Goal: Information Seeking & Learning: Learn about a topic

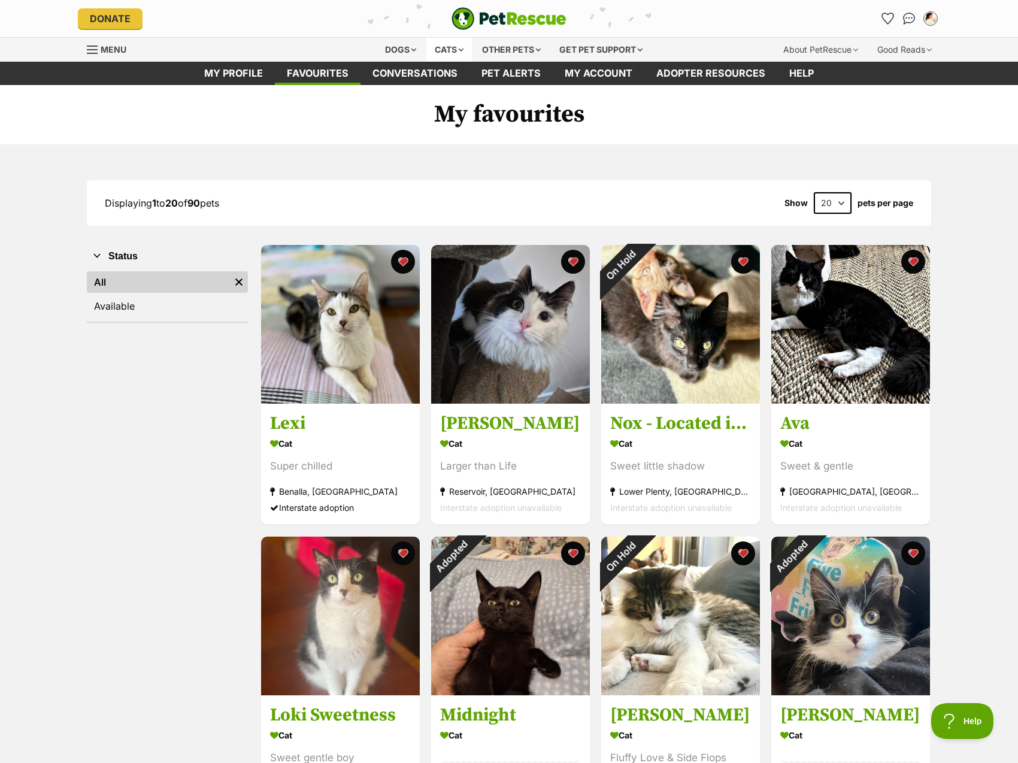
click at [435, 52] on div "Cats" at bounding box center [449, 50] width 46 height 24
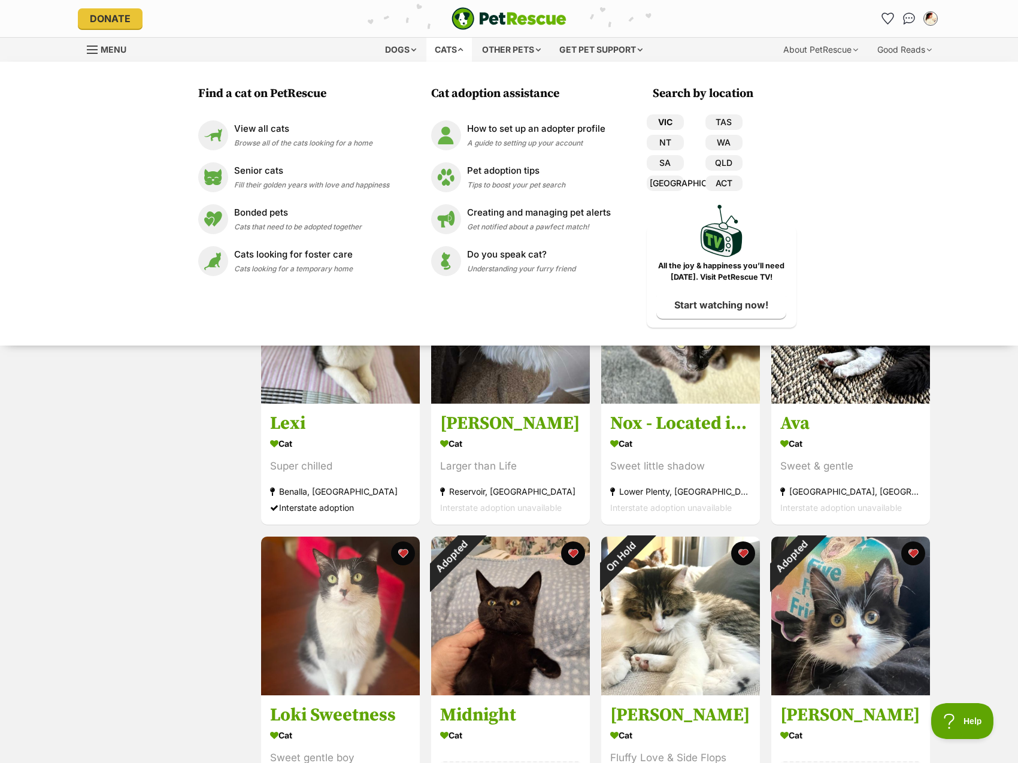
click at [665, 122] on link "VIC" at bounding box center [665, 122] width 37 height 16
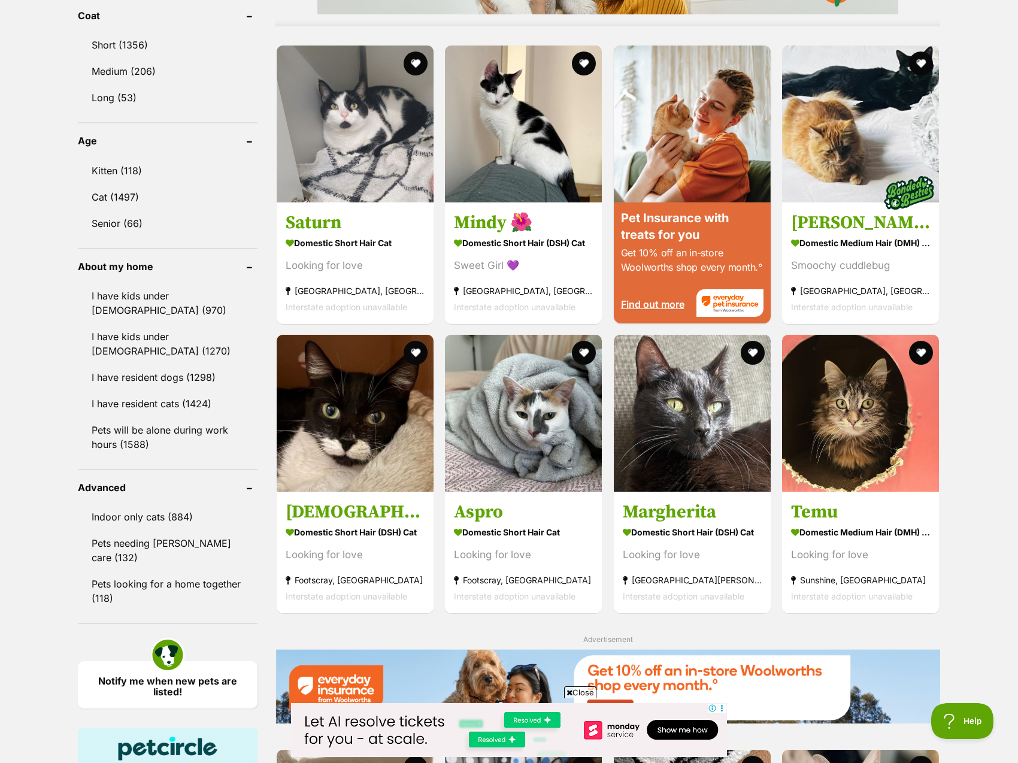
scroll to position [1138, 0]
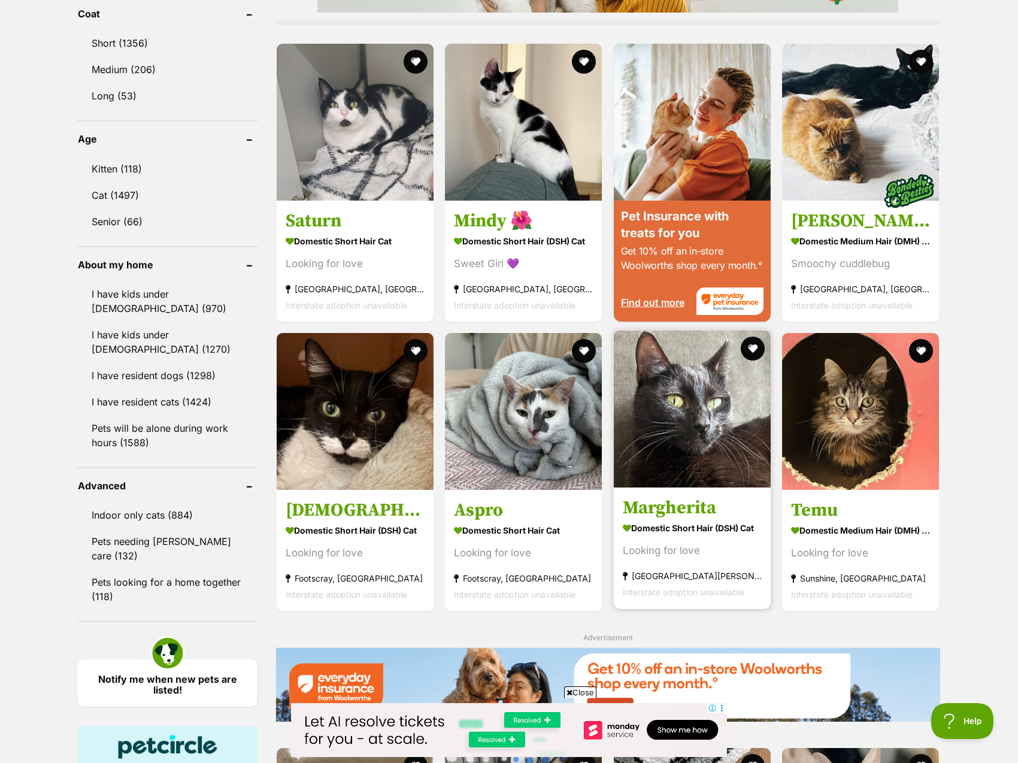
drag, startPoint x: 696, startPoint y: 370, endPoint x: 695, endPoint y: 356, distance: 14.4
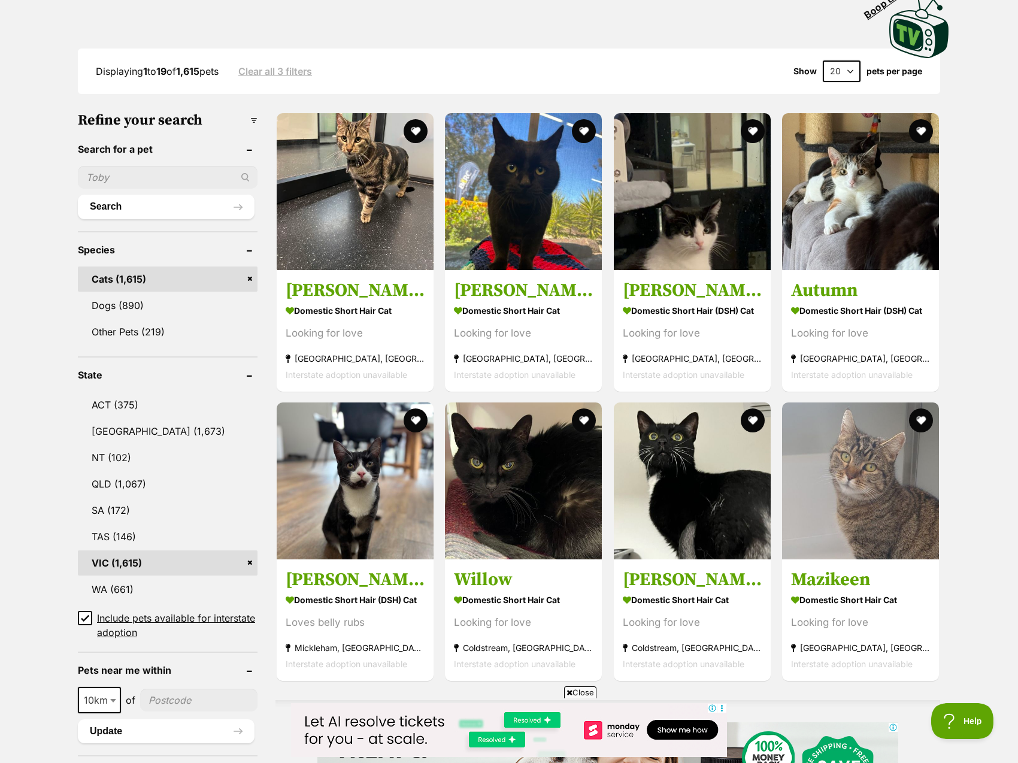
scroll to position [120, 0]
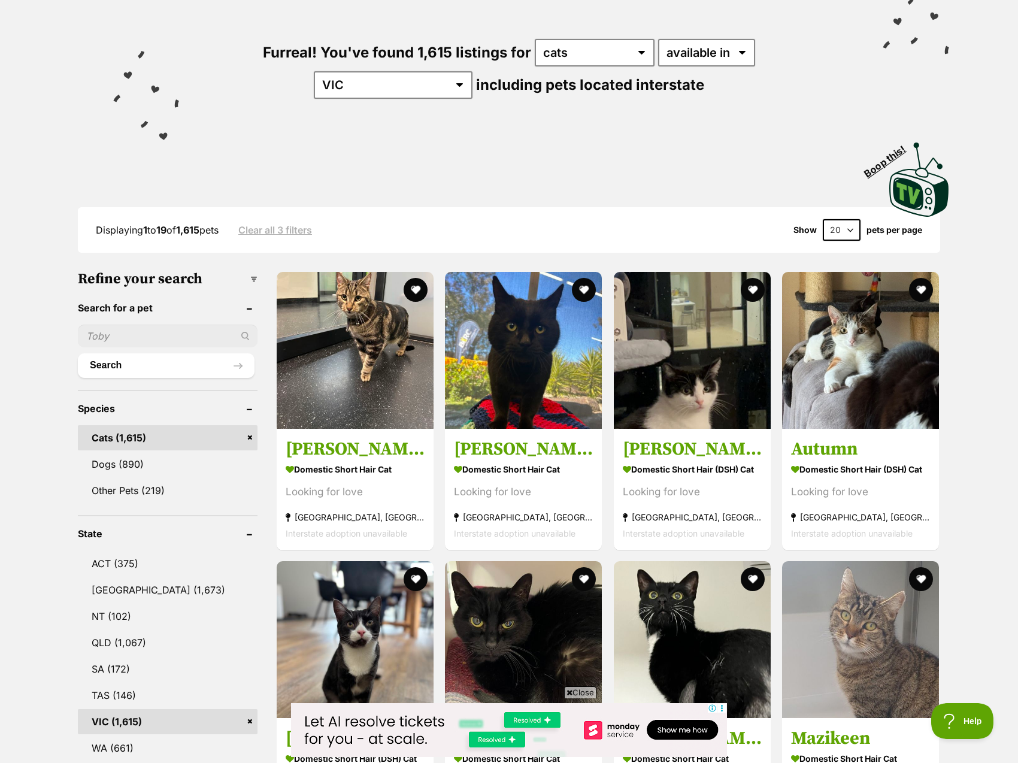
click at [845, 231] on select "20 40 60" at bounding box center [842, 230] width 38 height 22
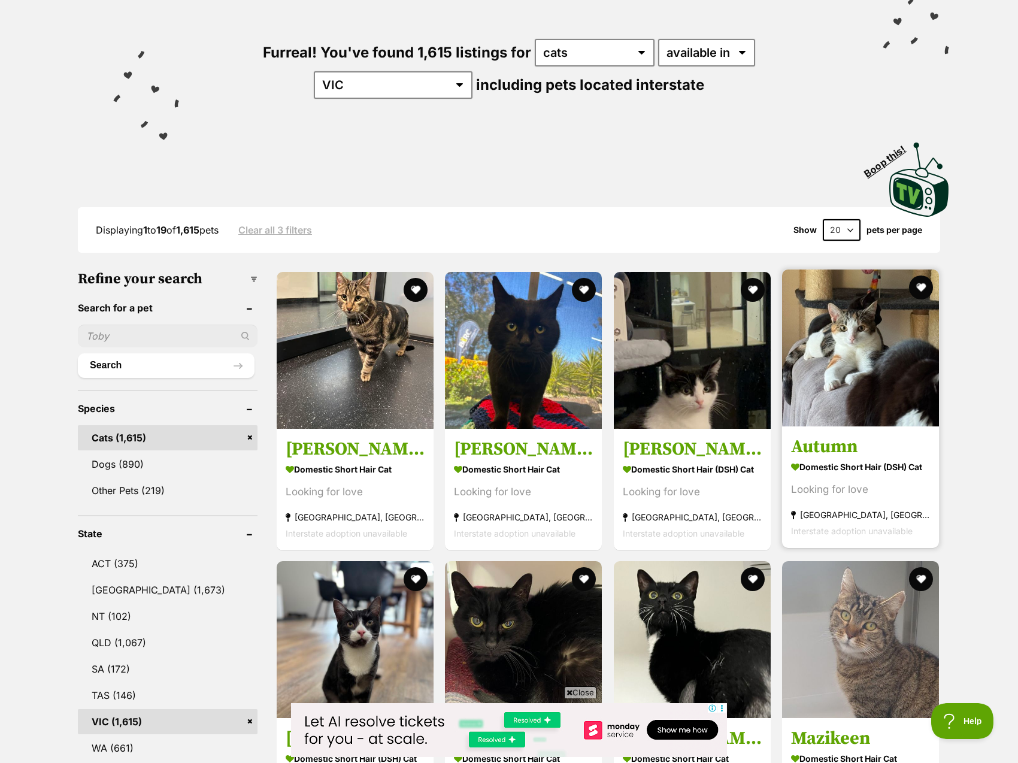
scroll to position [0, 0]
select select "60"
click at [823, 219] on select "20 40 60" at bounding box center [842, 230] width 38 height 22
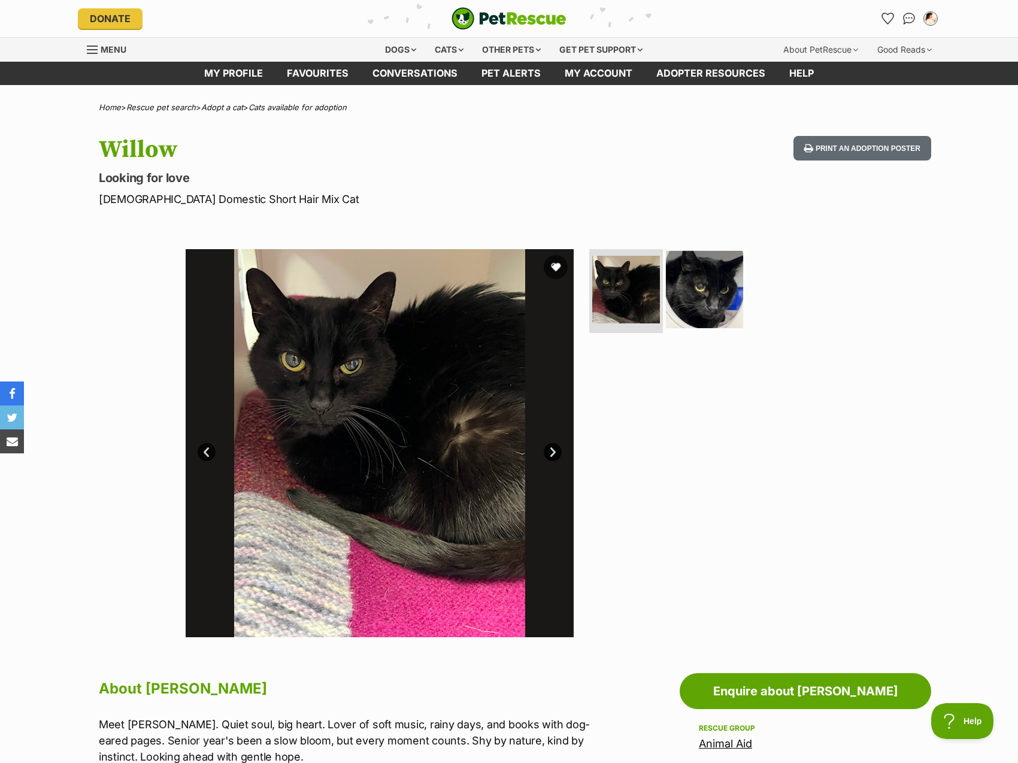
click at [694, 259] on img at bounding box center [704, 289] width 77 height 77
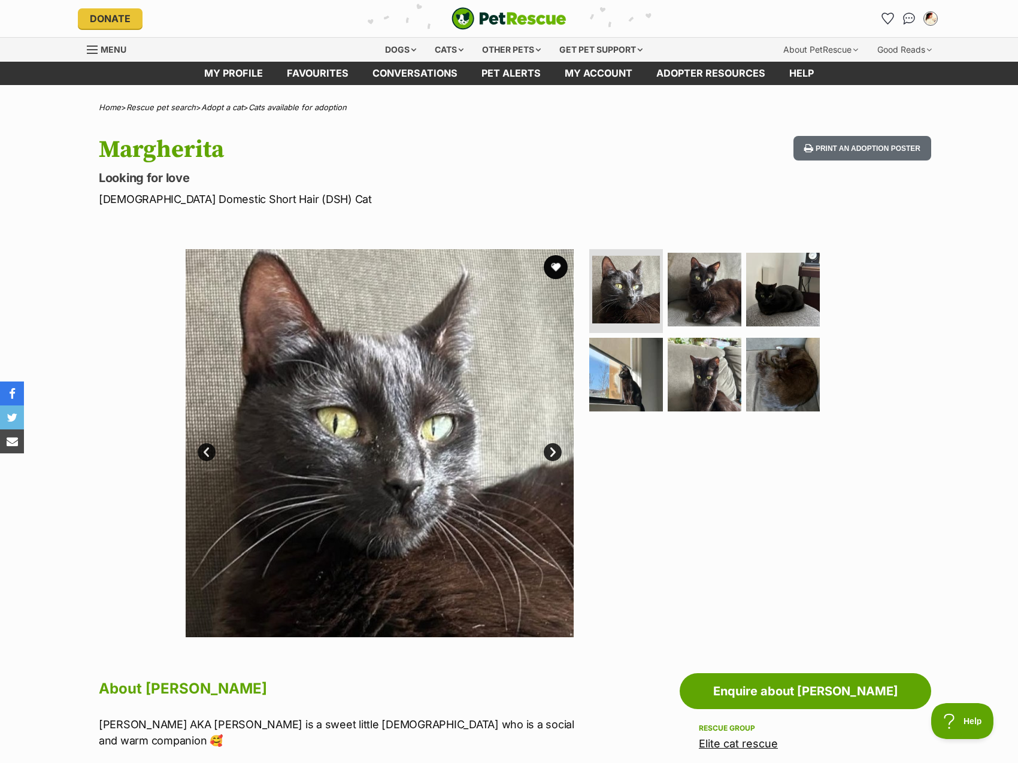
click at [738, 330] on ul at bounding box center [710, 334] width 246 height 170
click at [740, 305] on ul at bounding box center [710, 334] width 246 height 170
click at [726, 391] on img at bounding box center [704, 373] width 77 height 77
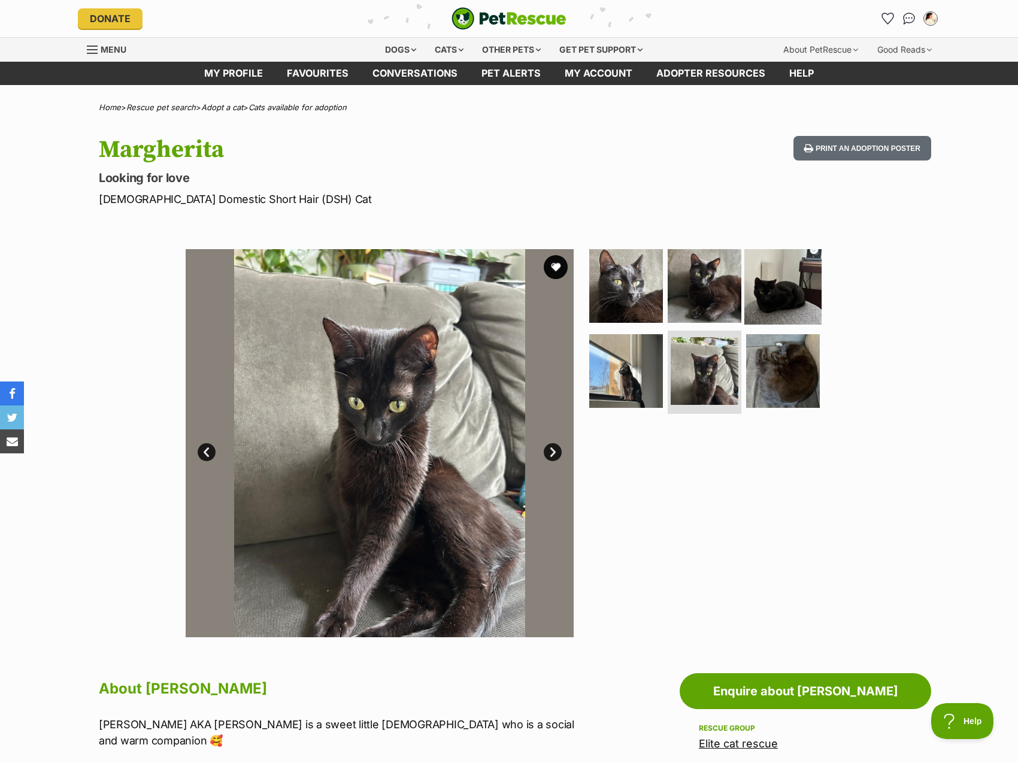
click at [770, 321] on img at bounding box center [782, 285] width 77 height 77
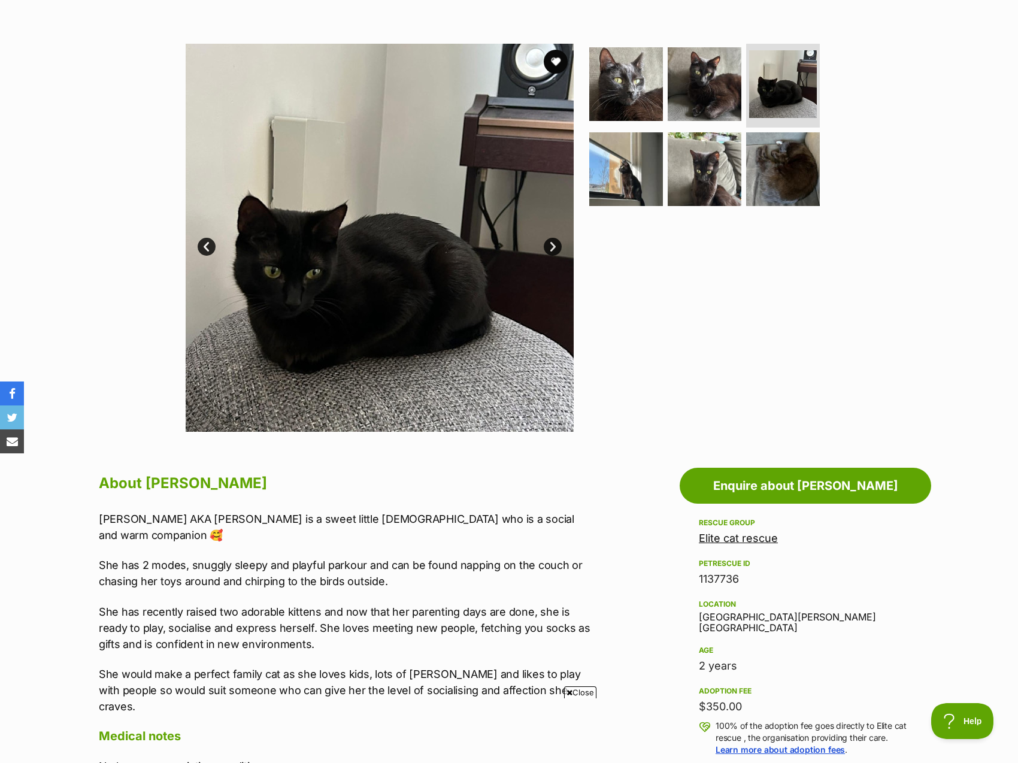
scroll to position [359, 0]
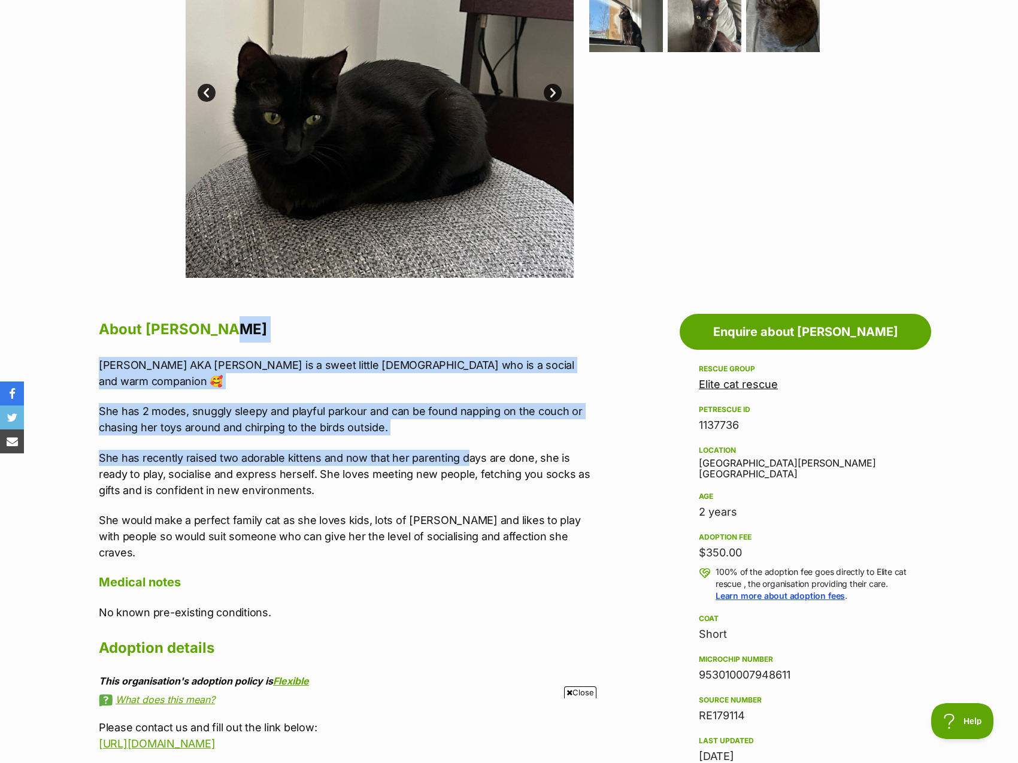
drag, startPoint x: 461, startPoint y: 422, endPoint x: 513, endPoint y: 341, distance: 95.4
click at [513, 341] on div "About Margherita Margherita AKA Rita is a sweet little lady who is a social and…" at bounding box center [346, 533] width 495 height 435
click at [513, 341] on h2 "About Margherita" at bounding box center [346, 329] width 495 height 26
drag, startPoint x: 448, startPoint y: 428, endPoint x: 479, endPoint y: 337, distance: 96.6
click at [479, 337] on div "About Margherita Margherita AKA Rita is a sweet little lady who is a social and…" at bounding box center [346, 533] width 495 height 435
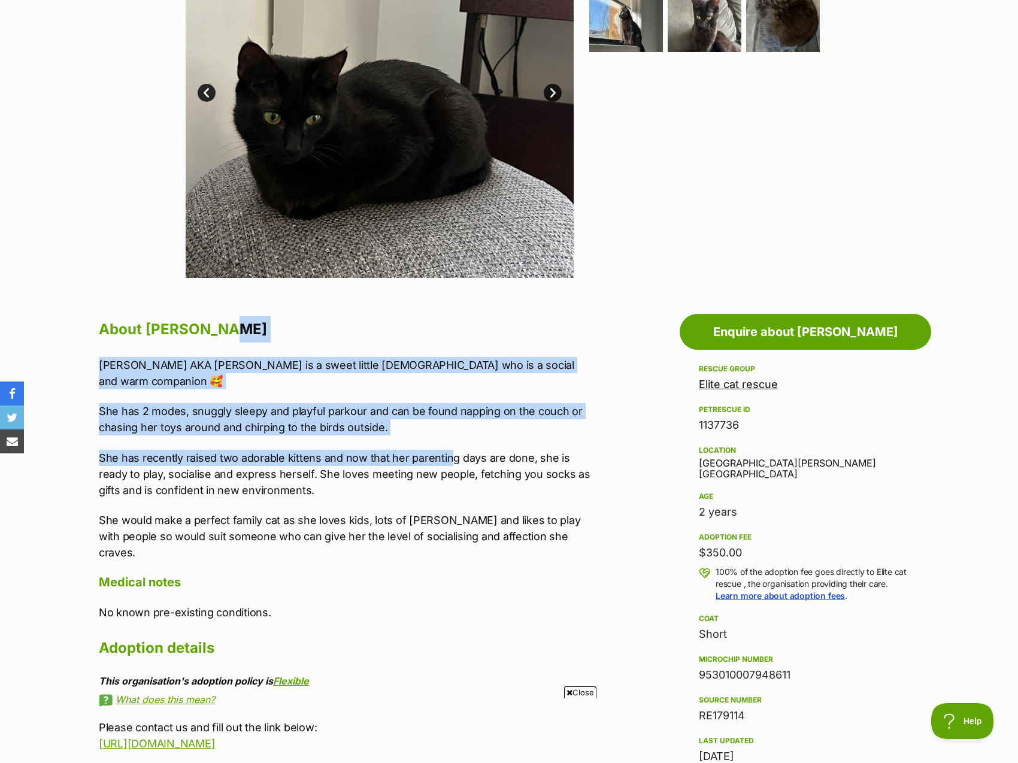
click at [479, 337] on h2 "About Margherita" at bounding box center [346, 329] width 495 height 26
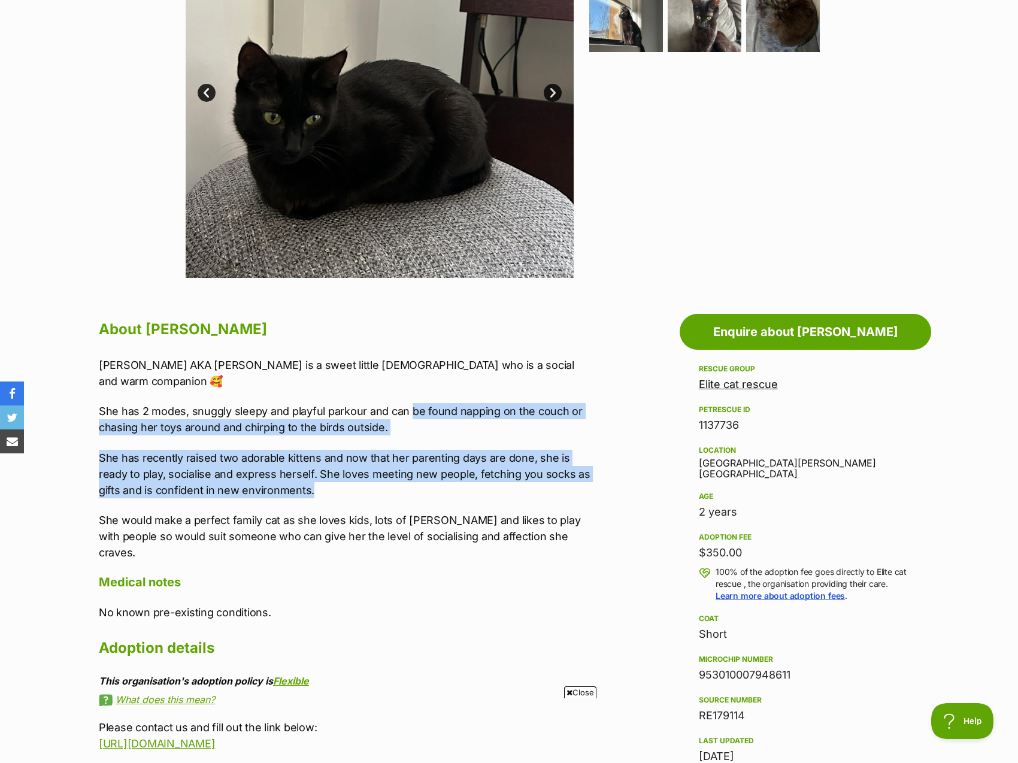
drag, startPoint x: 402, startPoint y: 473, endPoint x: 409, endPoint y: 376, distance: 97.8
click at [409, 376] on div "Margherita AKA Rita is a sweet little lady who is a social and warm companion 🥰…" at bounding box center [346, 459] width 495 height 204
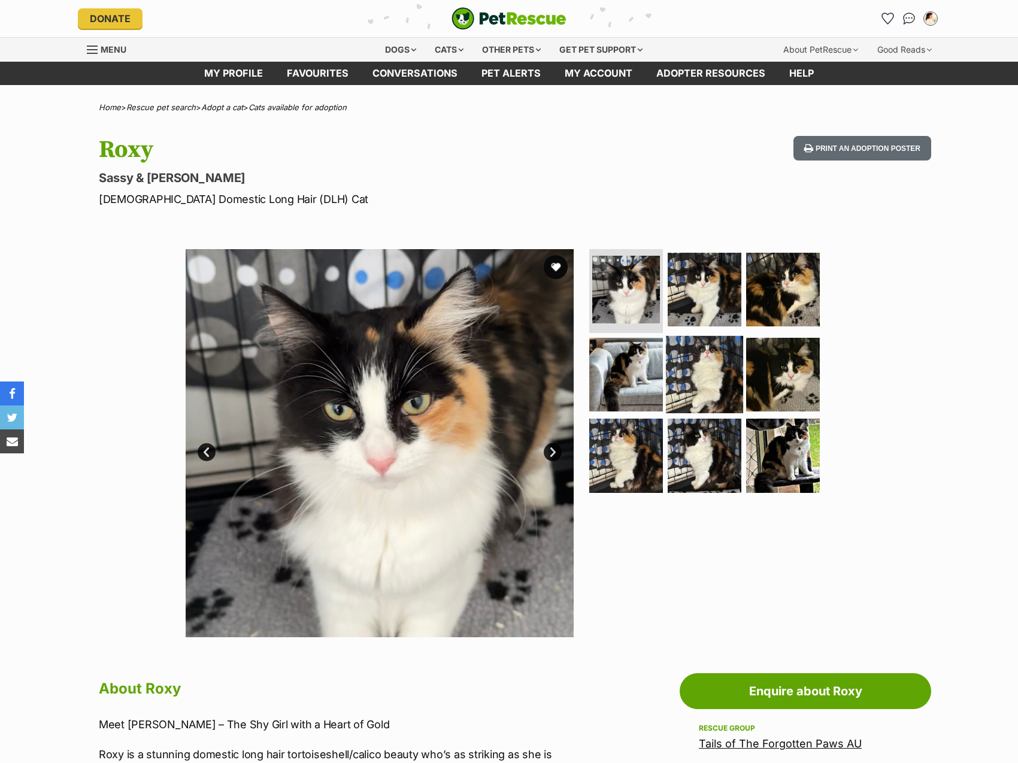
click at [684, 396] on img at bounding box center [704, 373] width 77 height 77
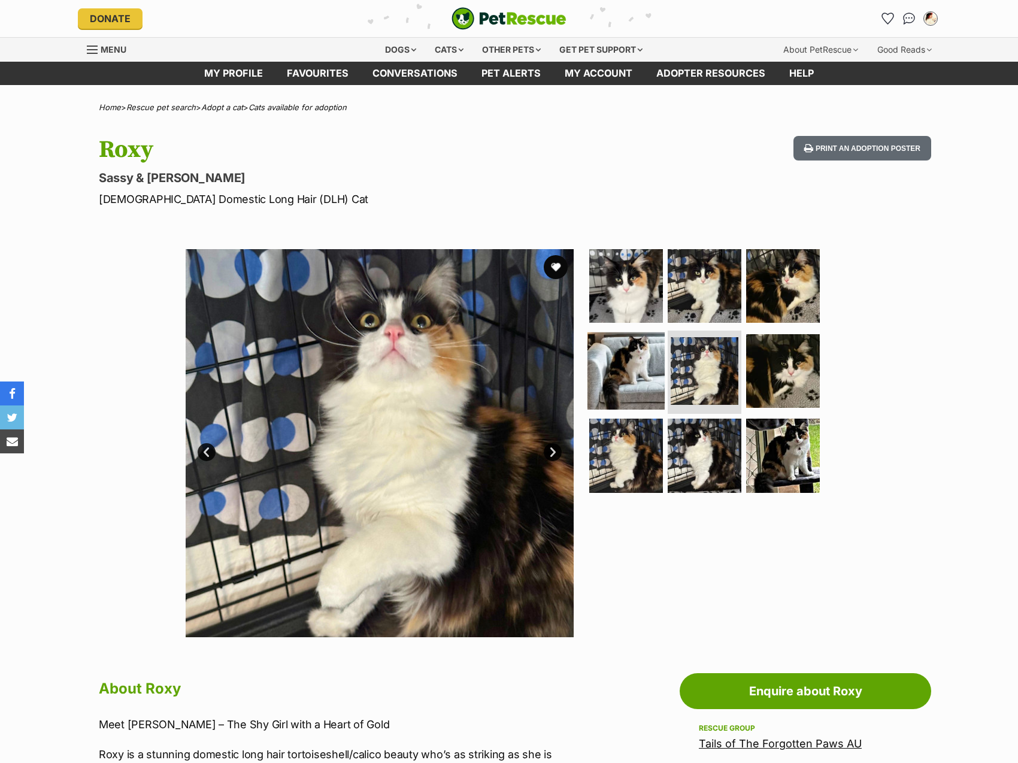
click at [641, 374] on img at bounding box center [626, 370] width 77 height 77
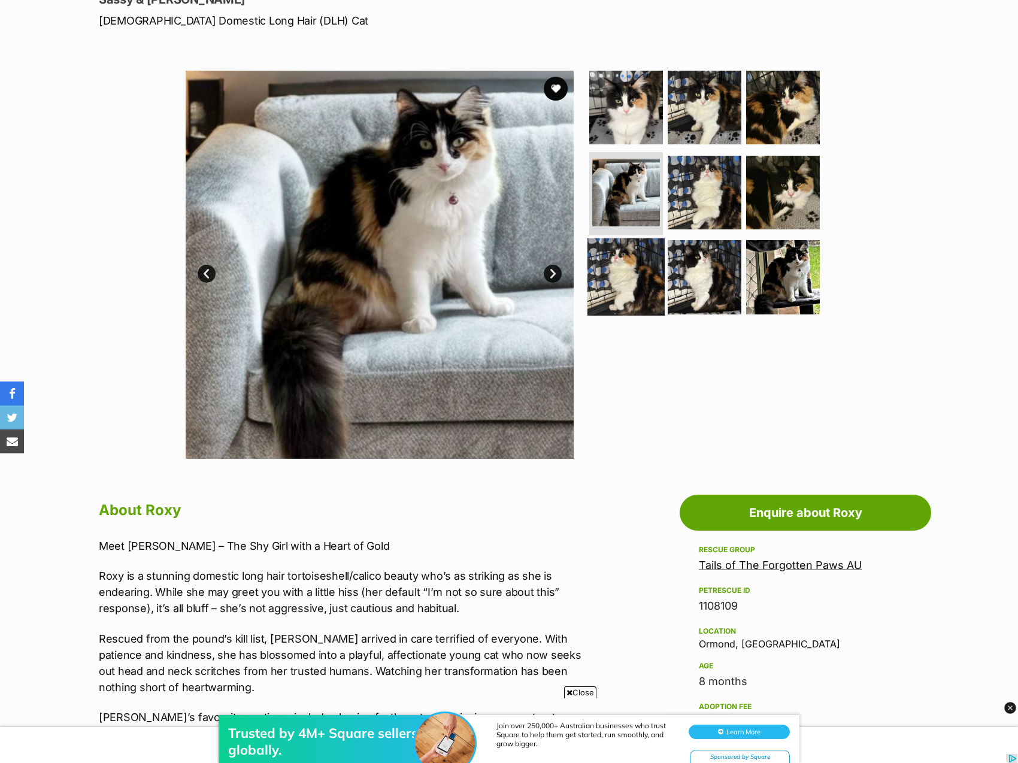
scroll to position [120, 0]
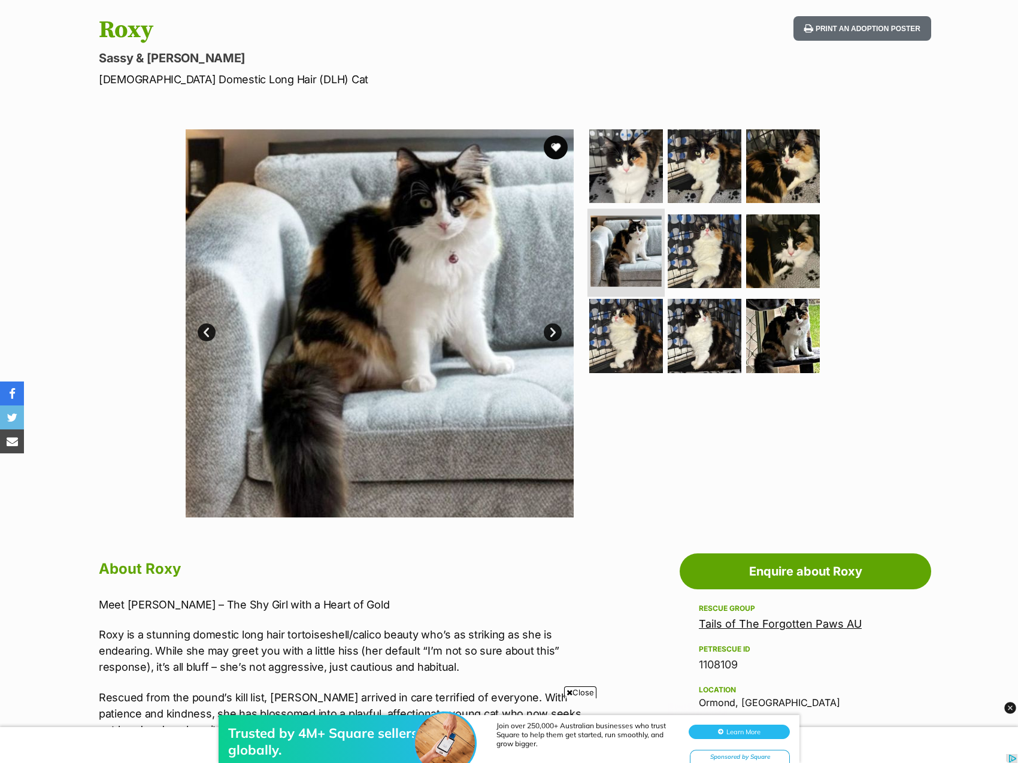
click at [588, 256] on li at bounding box center [626, 252] width 77 height 88
click at [625, 360] on img at bounding box center [626, 335] width 77 height 77
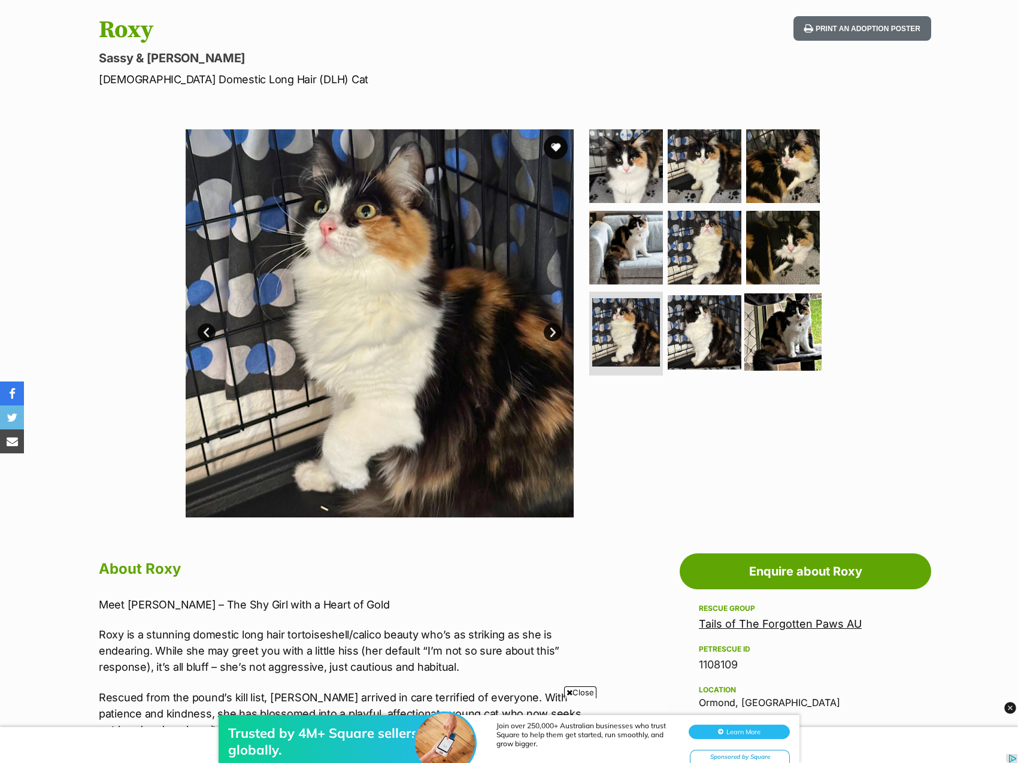
click at [761, 326] on img at bounding box center [782, 331] width 77 height 77
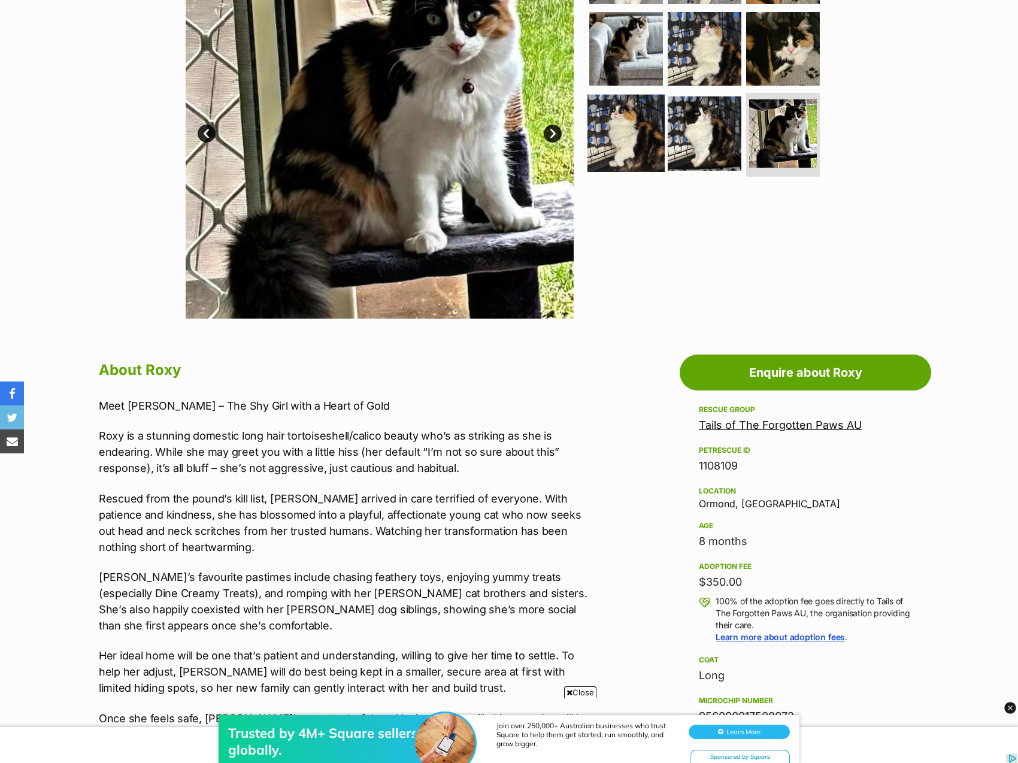
scroll to position [0, 0]
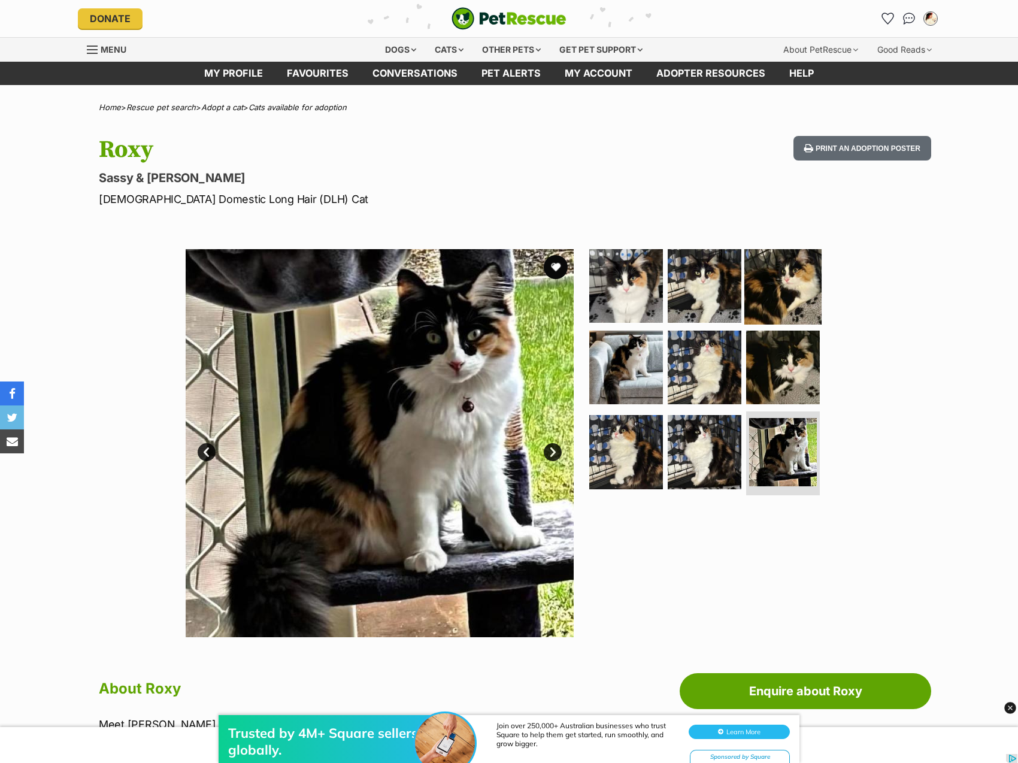
click at [804, 279] on img at bounding box center [782, 285] width 77 height 77
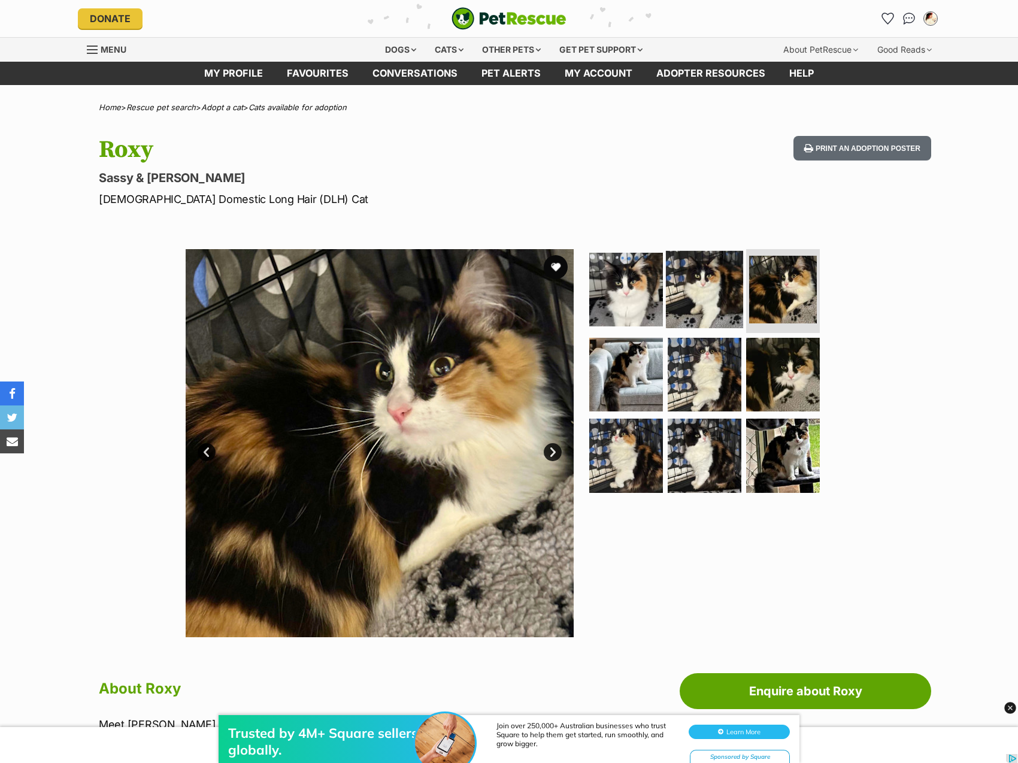
click at [728, 305] on img at bounding box center [704, 289] width 77 height 77
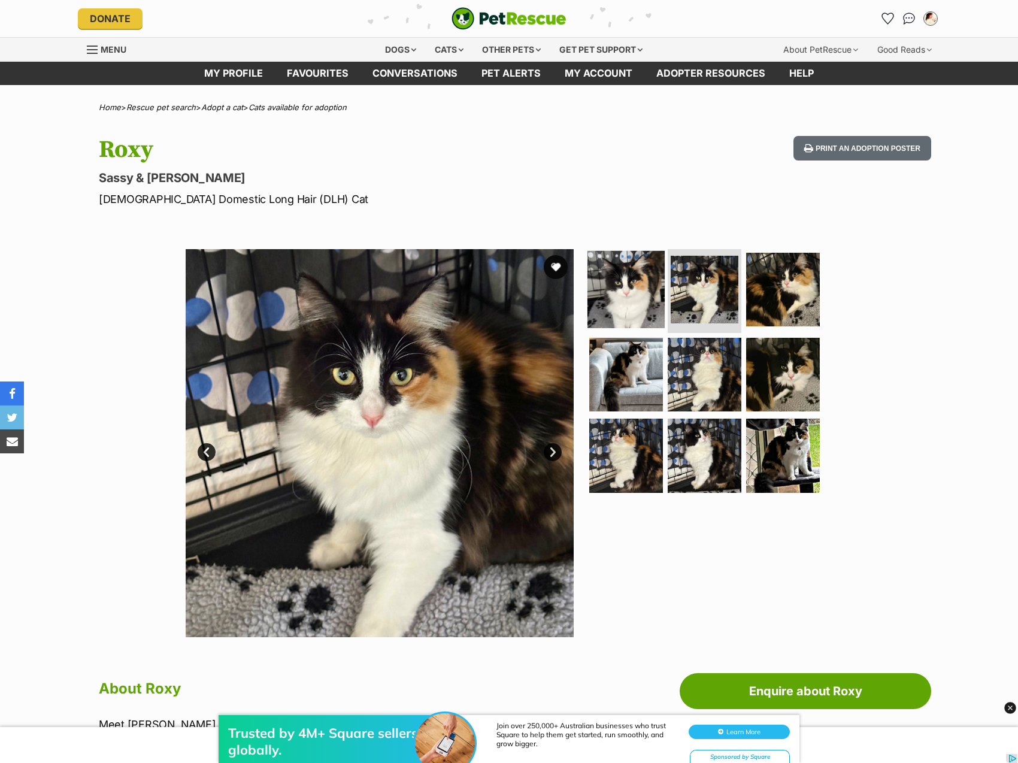
click at [626, 308] on img at bounding box center [626, 289] width 77 height 77
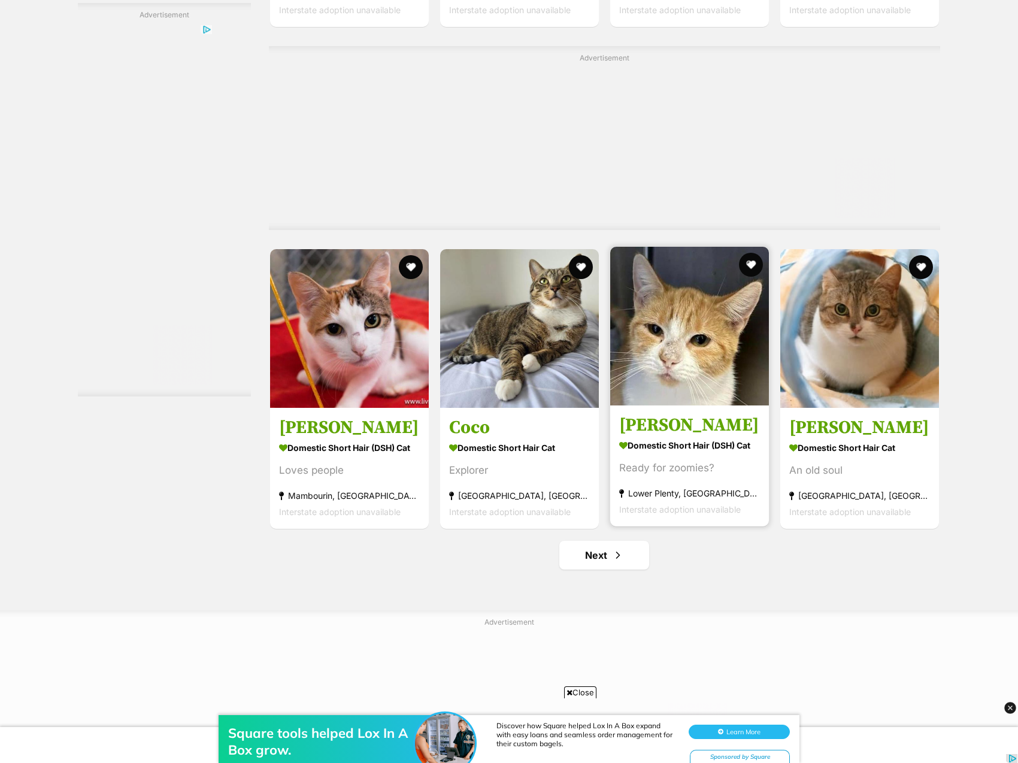
scroll to position [6169, 0]
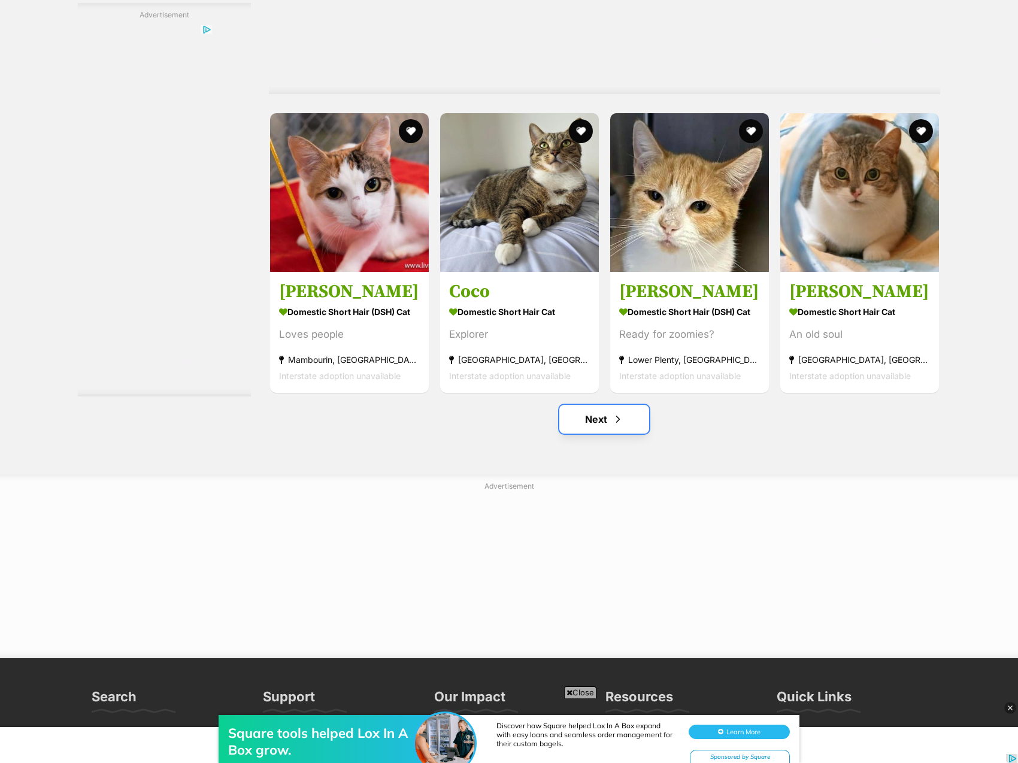
click at [614, 434] on link "Next" at bounding box center [604, 419] width 90 height 29
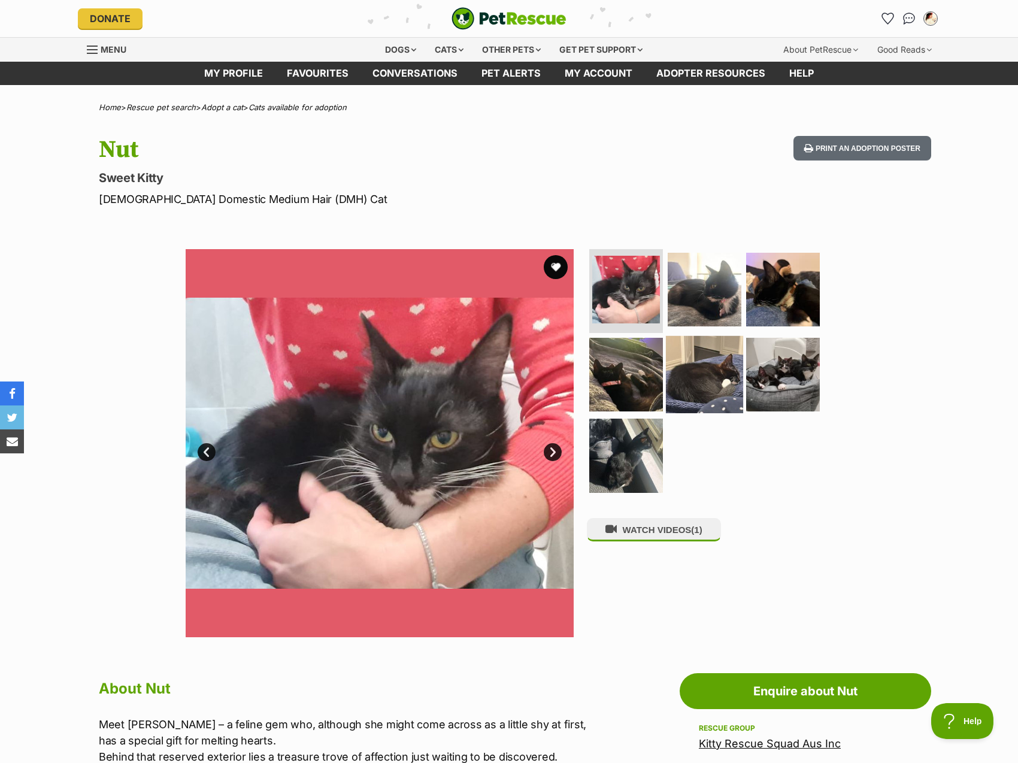
click at [706, 381] on img at bounding box center [704, 373] width 77 height 77
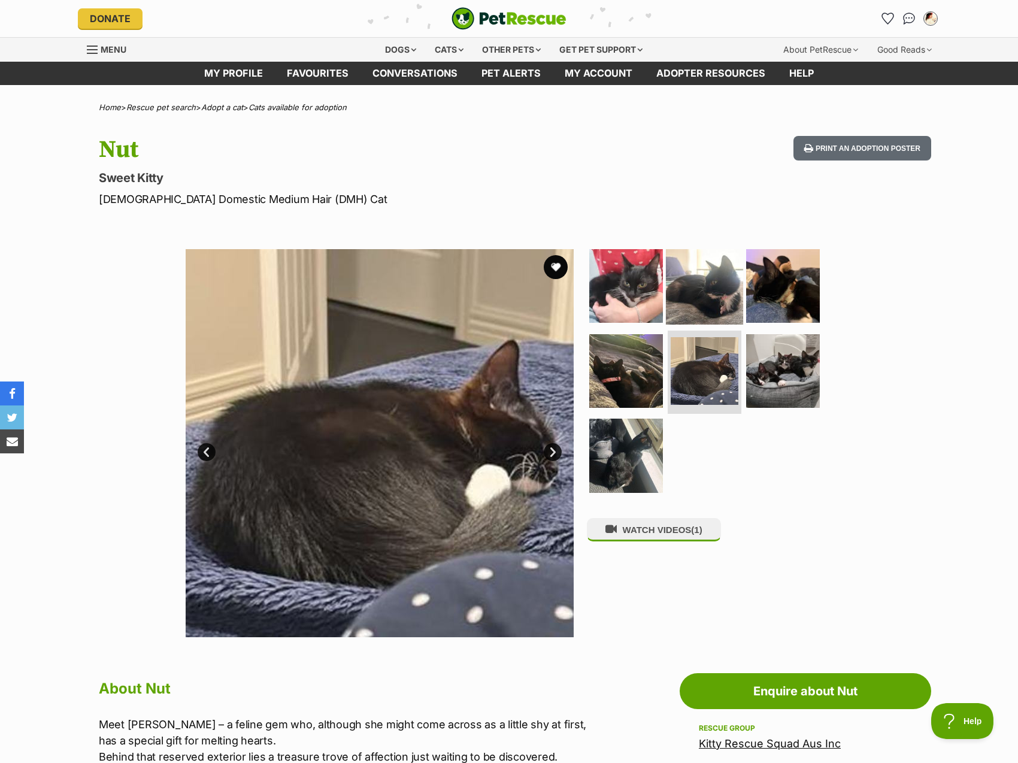
click at [717, 310] on img at bounding box center [704, 285] width 77 height 77
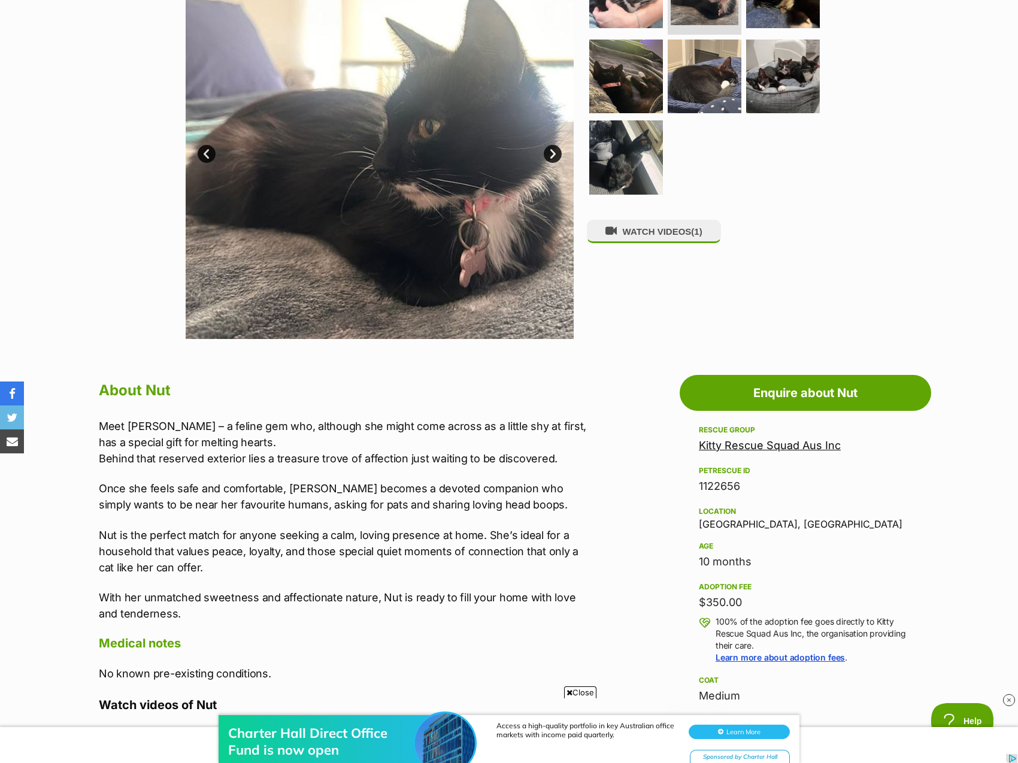
scroll to position [299, 0]
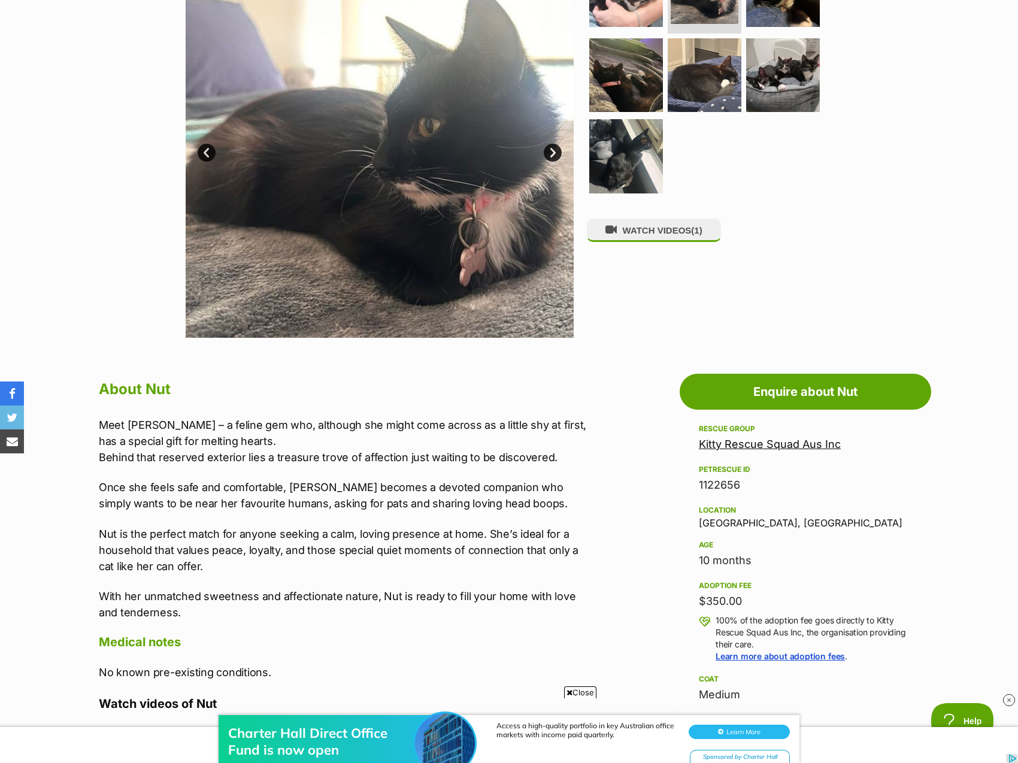
click at [584, 86] on section "Available 2 of 7 images 2 of 7 images 2 of 7 images 2 of 7 images 2 of 7 images…" at bounding box center [509, 135] width 683 height 406
click at [643, 76] on img at bounding box center [626, 74] width 77 height 77
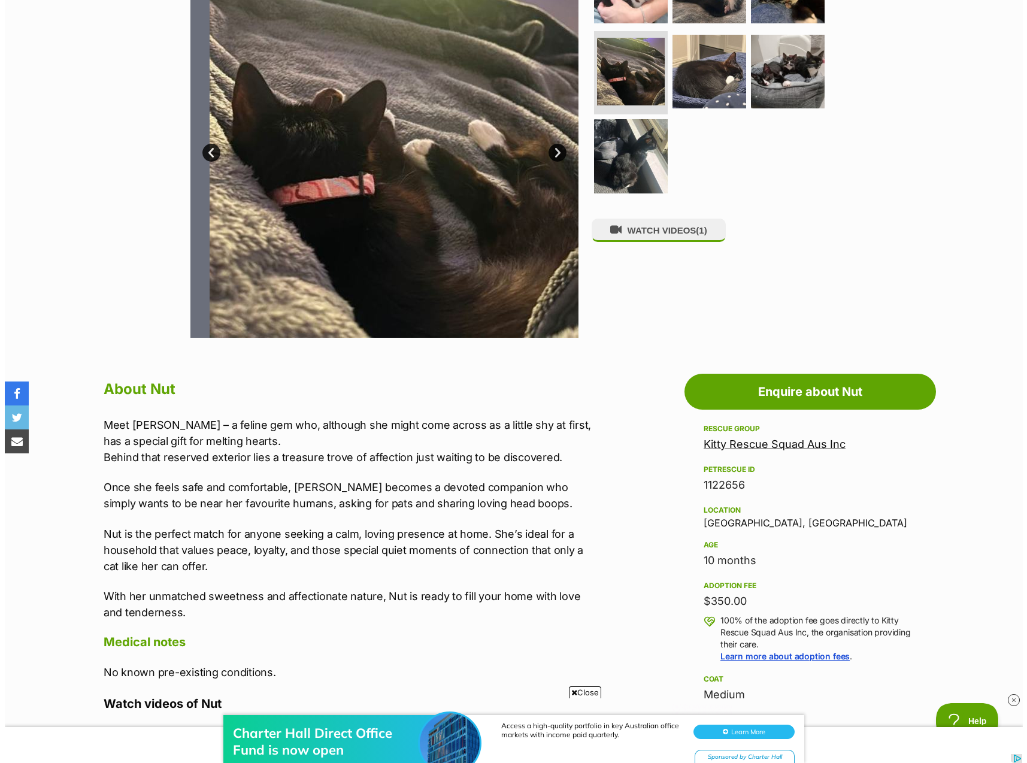
scroll to position [60, 0]
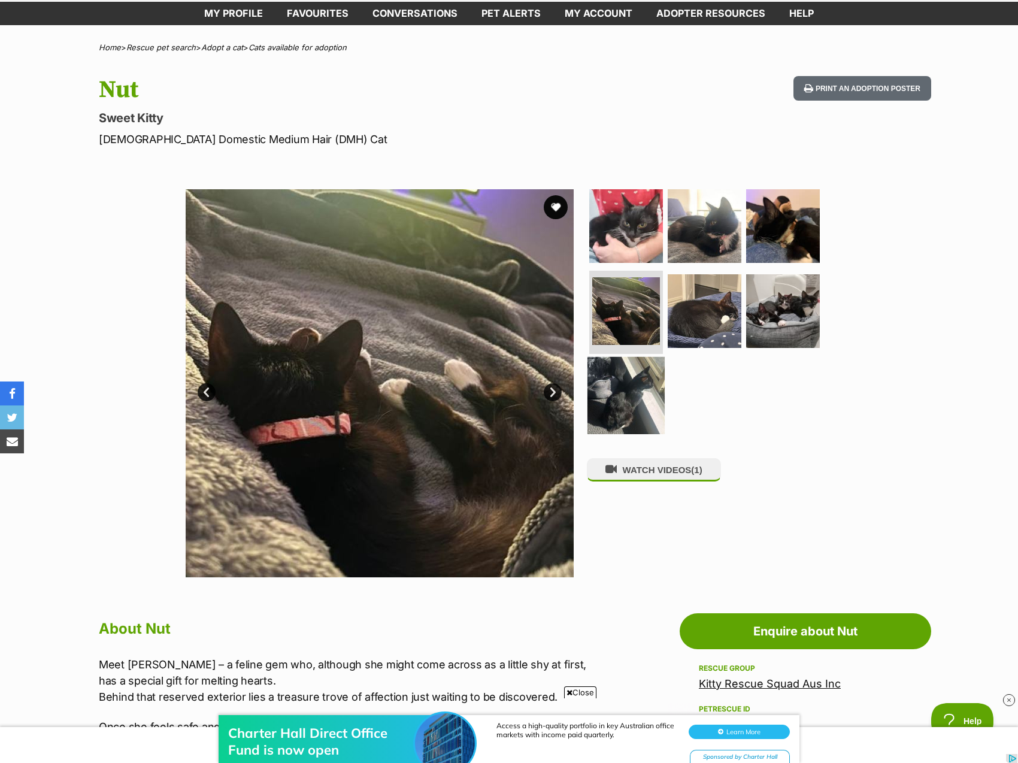
click at [613, 428] on img at bounding box center [626, 395] width 77 height 77
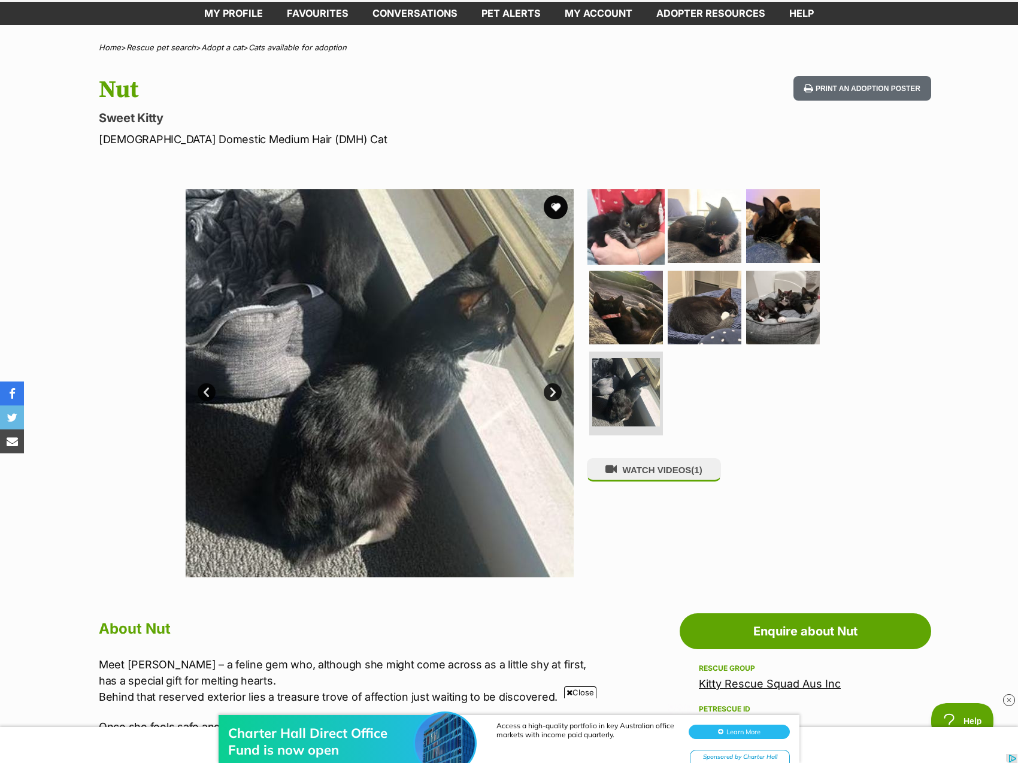
click at [626, 229] on img at bounding box center [626, 225] width 77 height 77
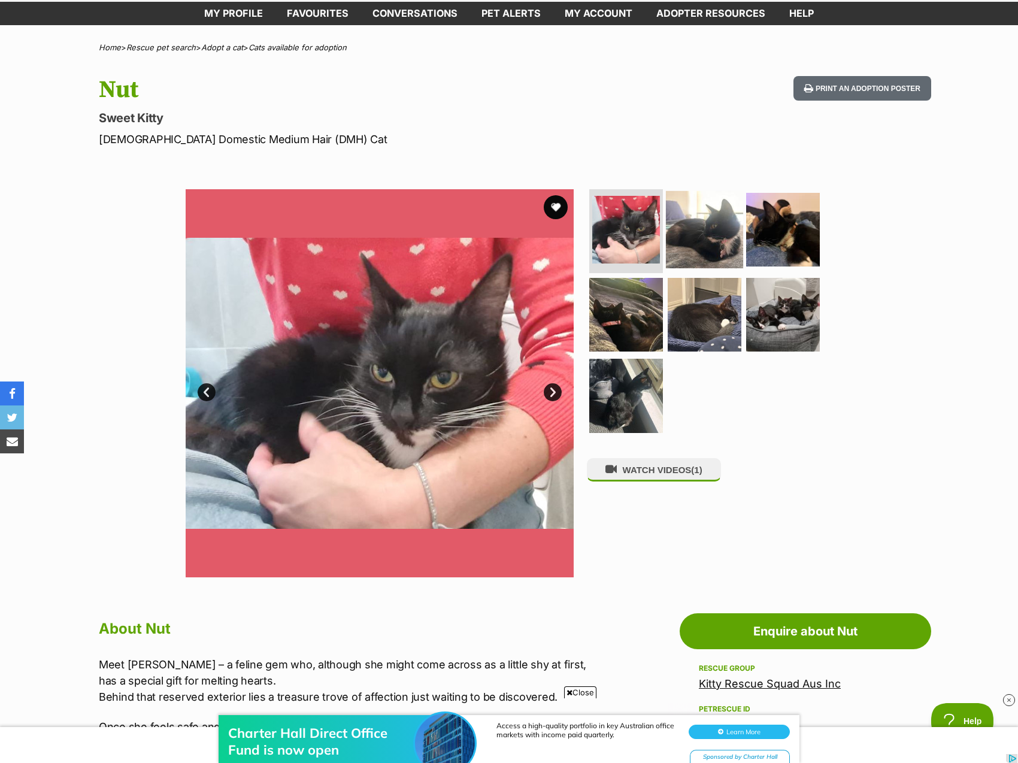
click at [682, 223] on img at bounding box center [704, 229] width 77 height 77
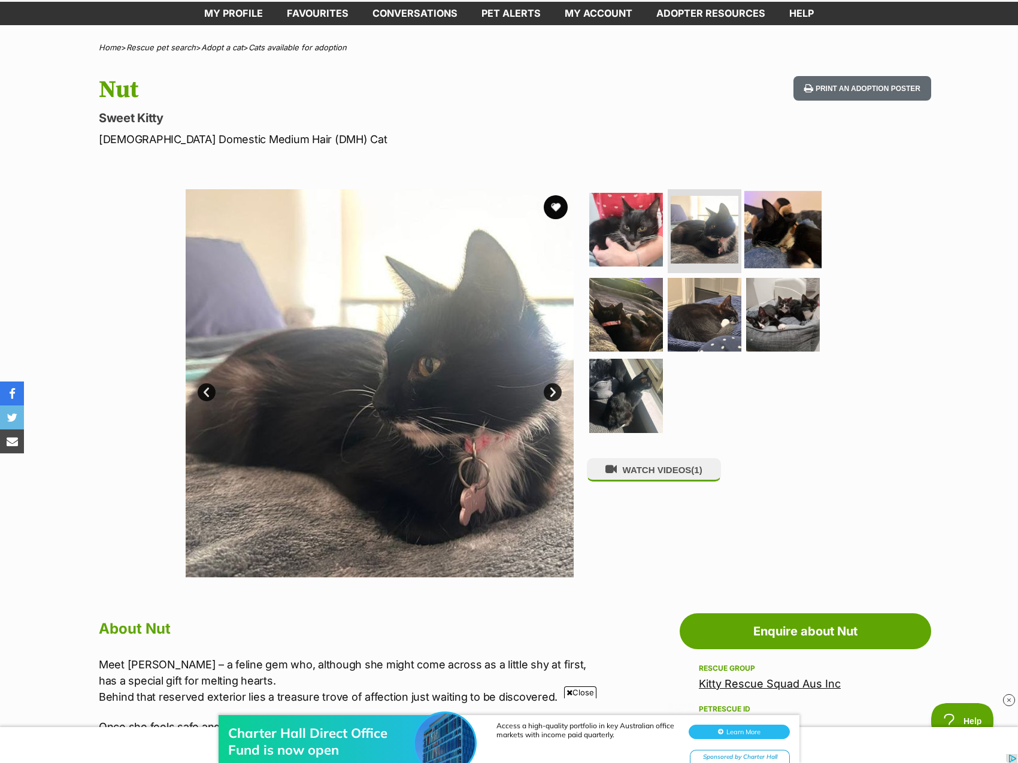
click at [788, 246] on img at bounding box center [782, 229] width 77 height 77
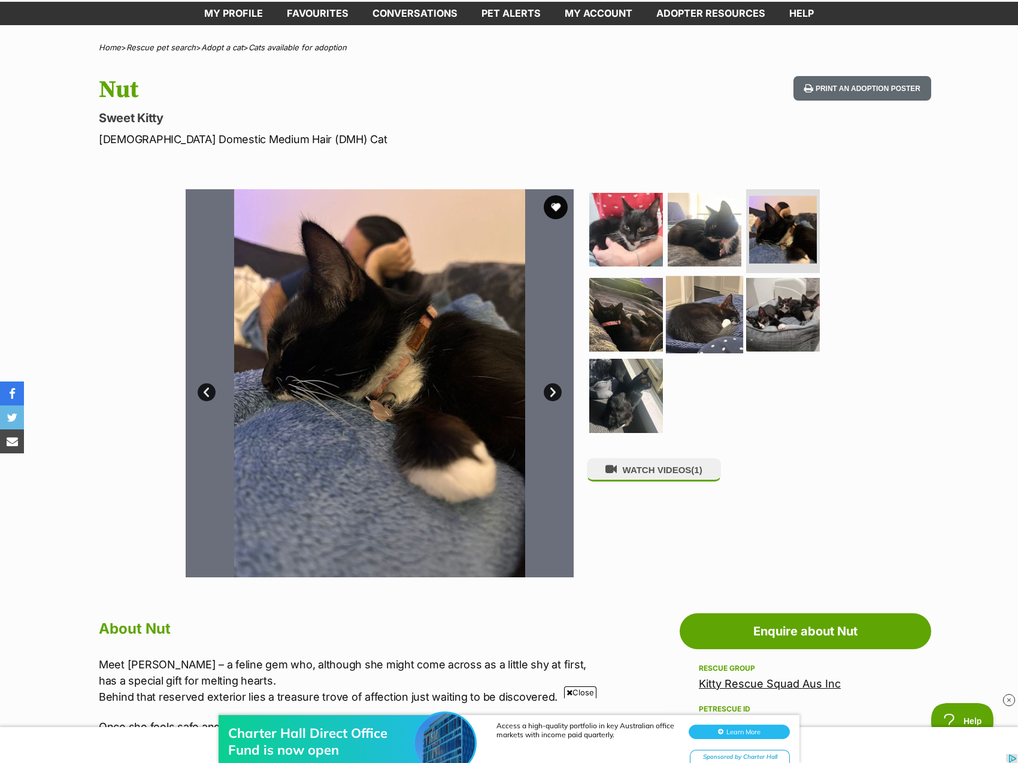
click at [679, 336] on img at bounding box center [704, 313] width 77 height 77
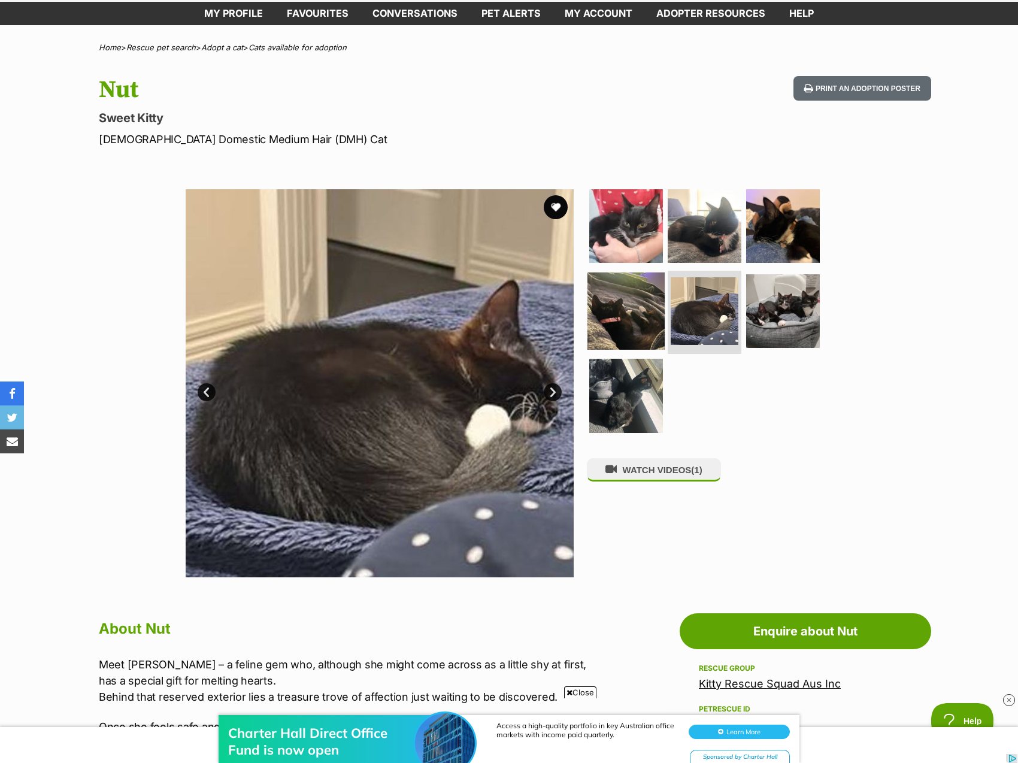
click at [625, 316] on img at bounding box center [626, 310] width 77 height 77
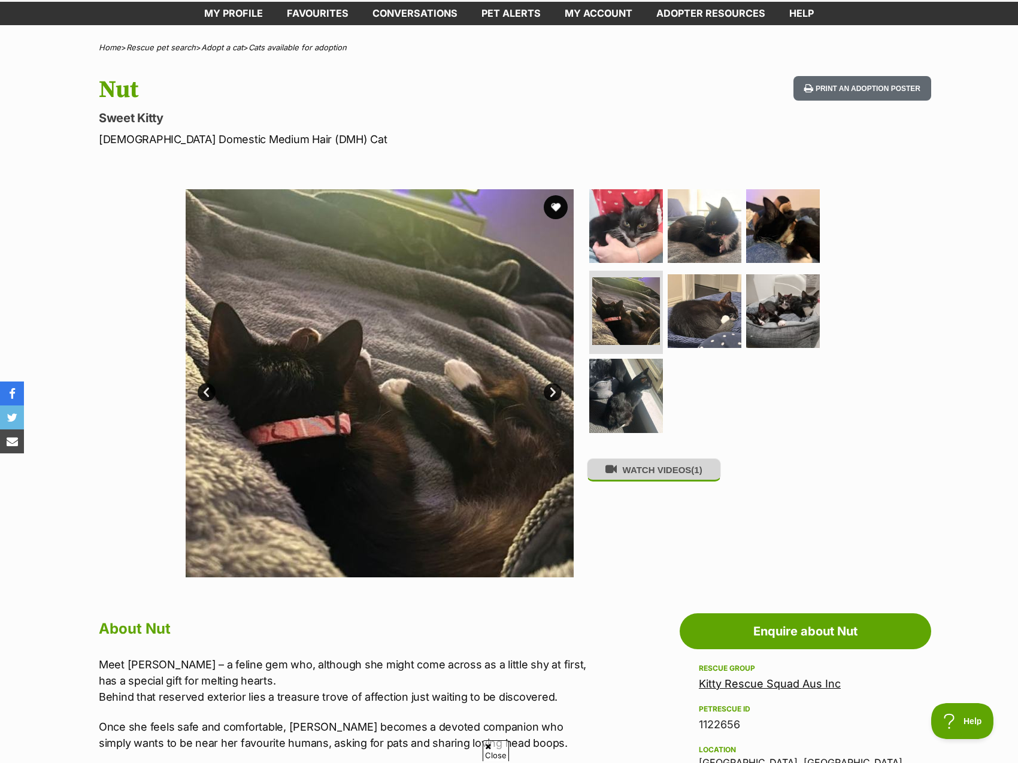
click at [659, 473] on button "WATCH VIDEOS (1)" at bounding box center [654, 469] width 134 height 23
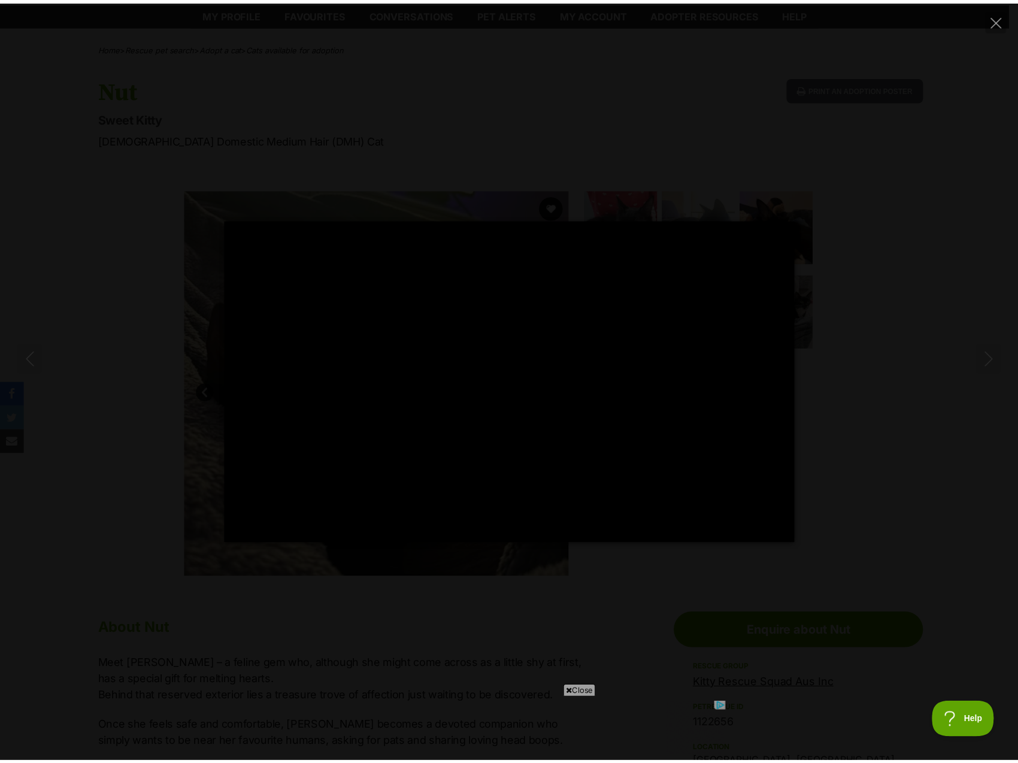
scroll to position [0, 0]
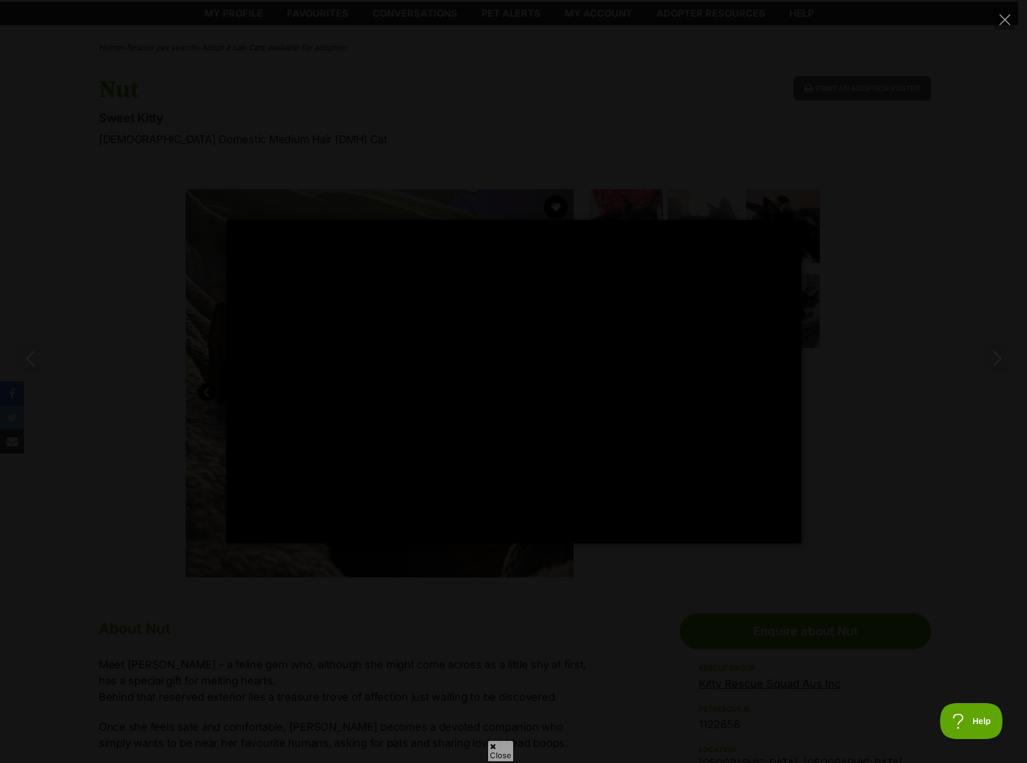
click at [990, 23] on div "Pause Play % buffered 00:00 -00:03 Unmute Mute Disable captions Enable captions…" at bounding box center [513, 381] width 1027 height 763
type input "72.52"
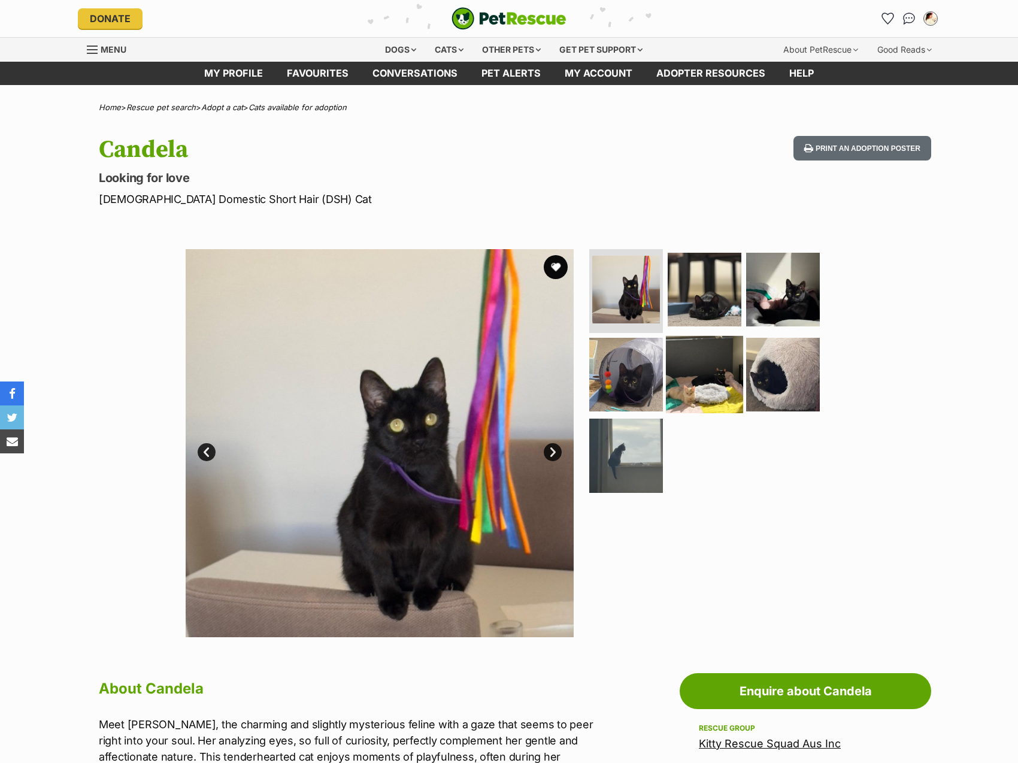
click at [720, 366] on img at bounding box center [704, 373] width 77 height 77
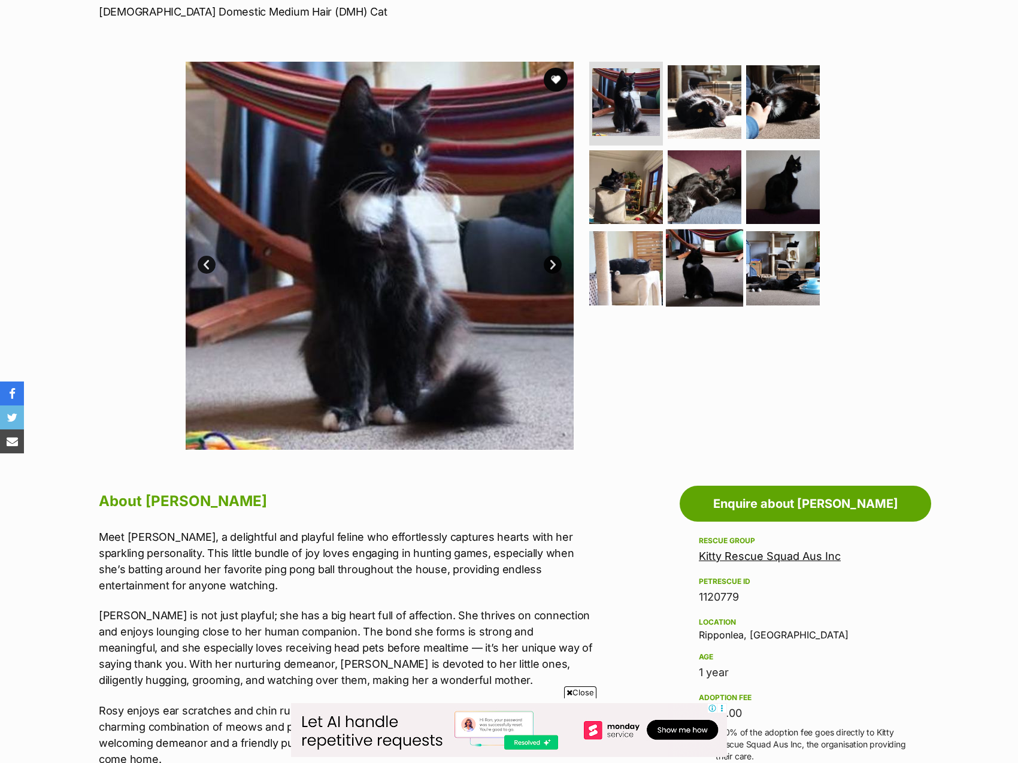
scroll to position [180, 0]
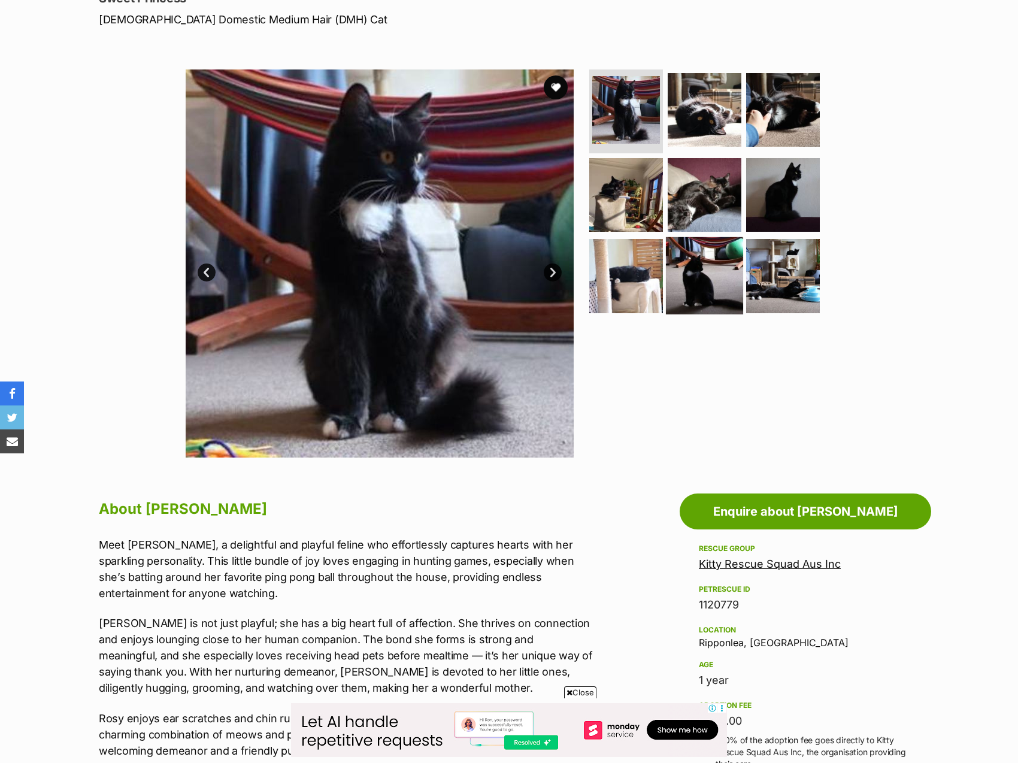
click at [686, 284] on img at bounding box center [704, 275] width 77 height 77
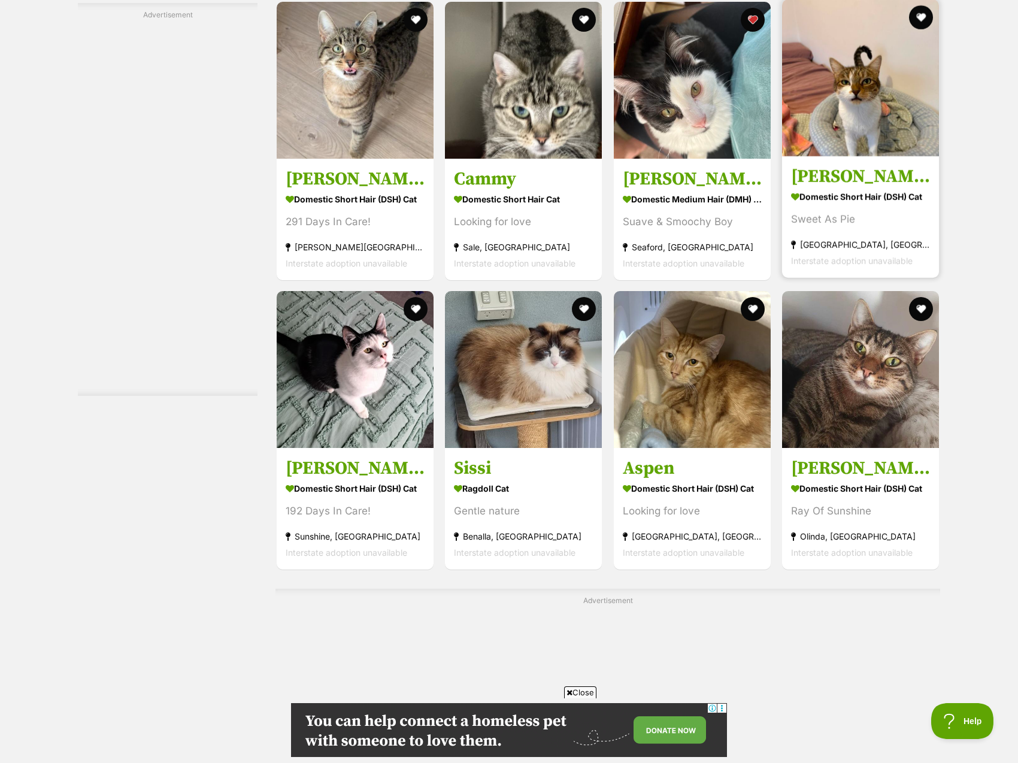
scroll to position [2755, 0]
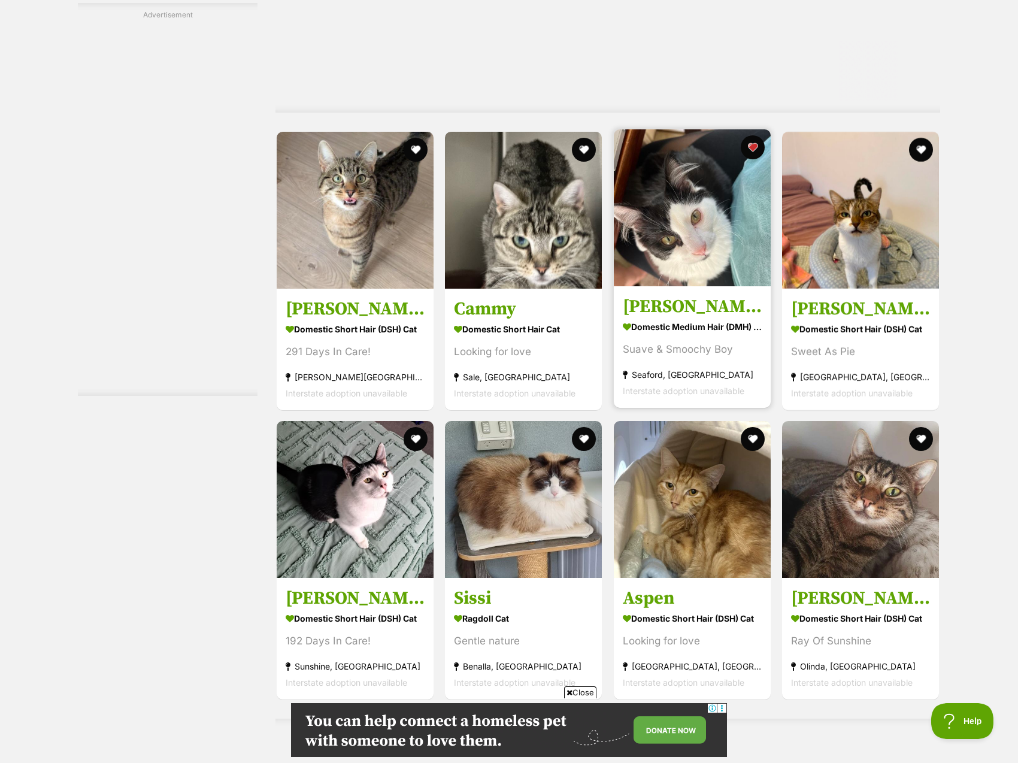
click at [749, 272] on img at bounding box center [692, 207] width 157 height 157
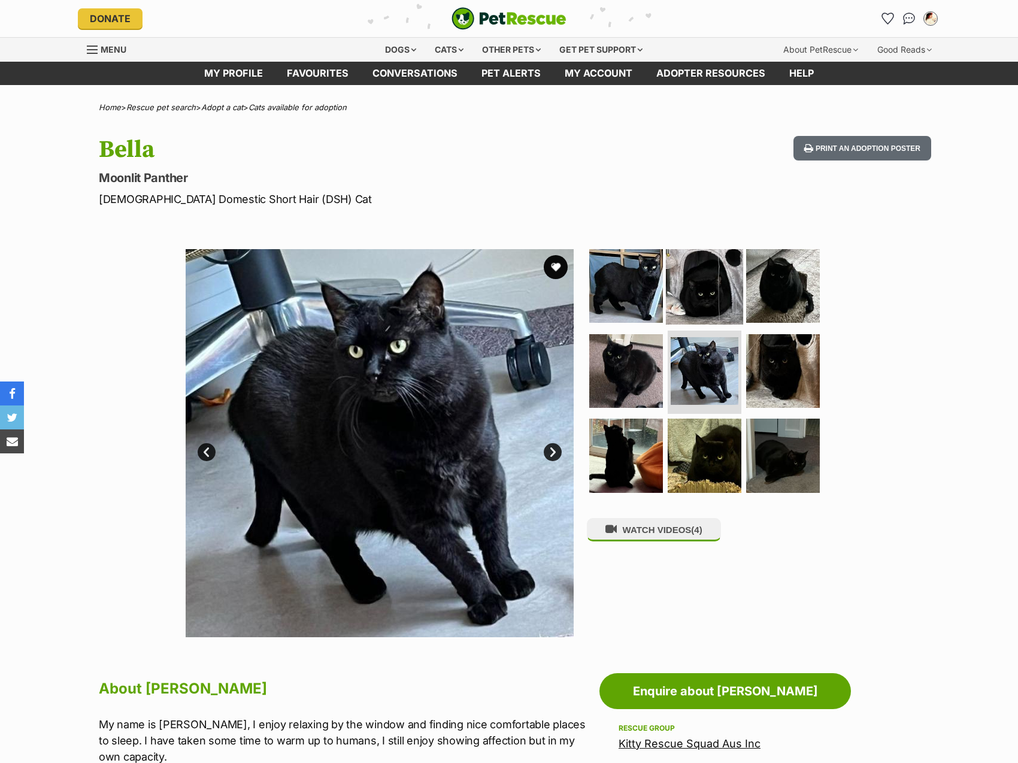
click at [735, 302] on img at bounding box center [704, 285] width 77 height 77
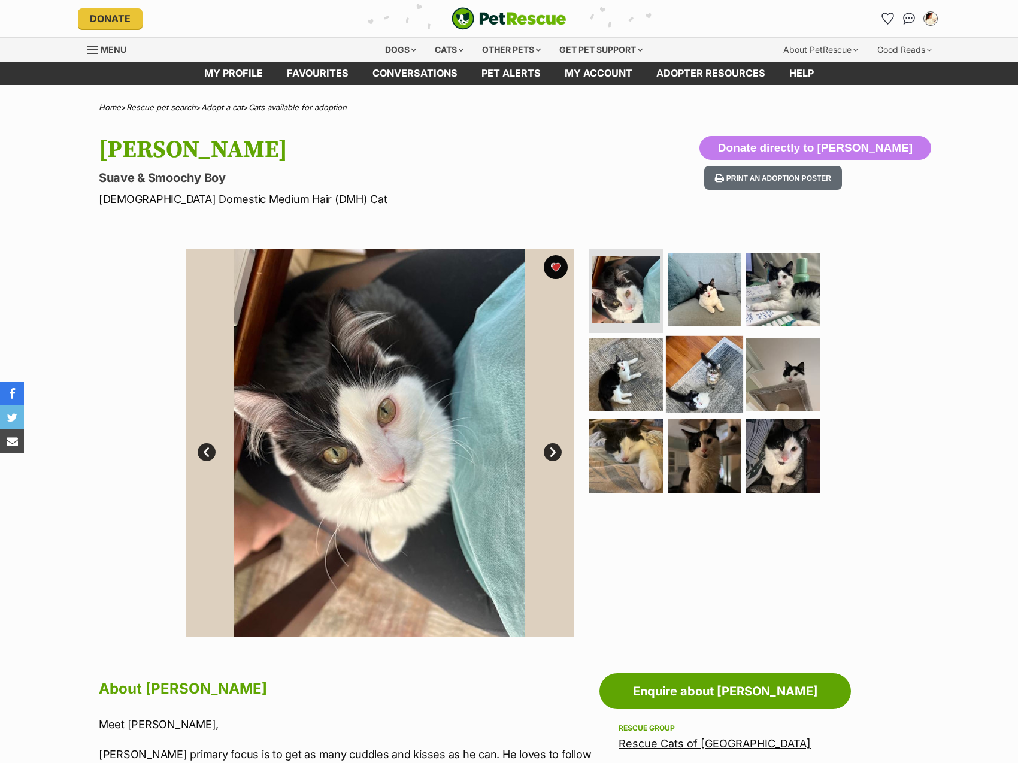
click at [691, 389] on img at bounding box center [704, 373] width 77 height 77
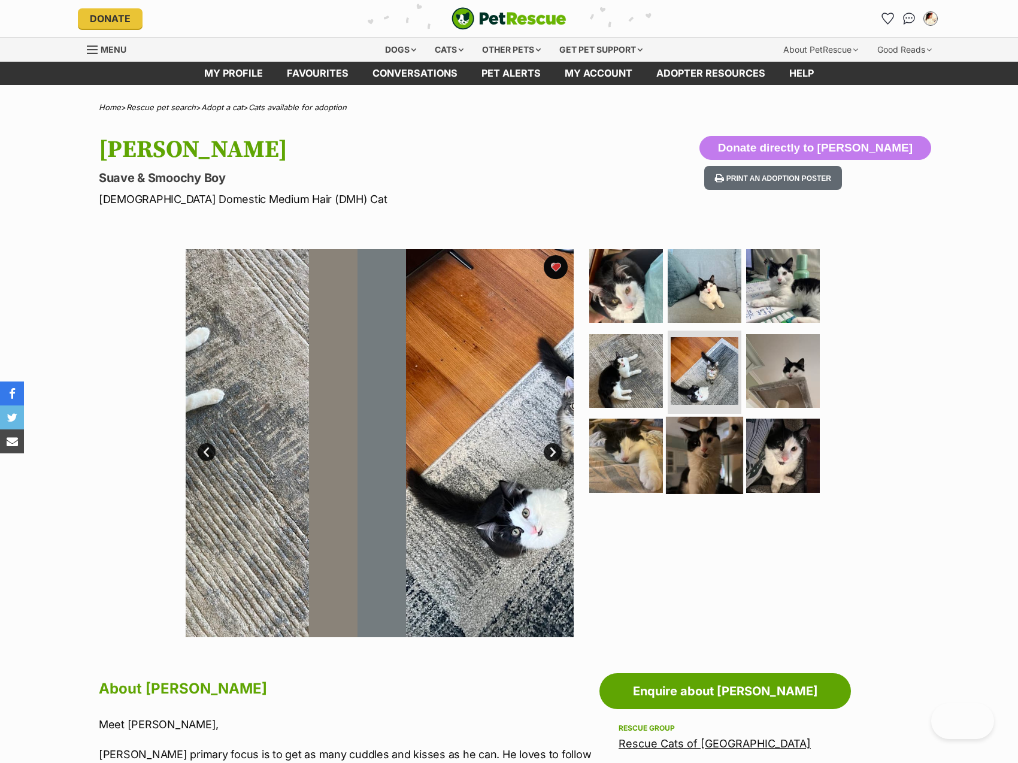
click at [668, 469] on img at bounding box center [704, 455] width 77 height 77
